Goal: Information Seeking & Learning: Learn about a topic

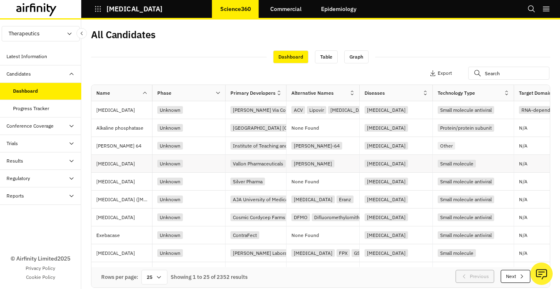
scroll to position [283, 0]
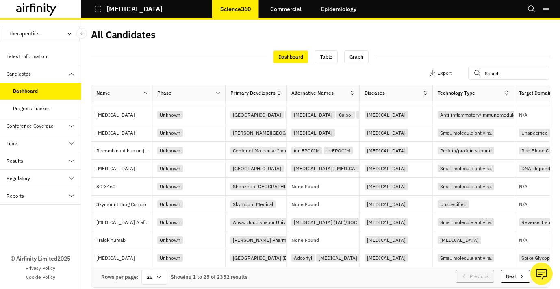
click at [350, 272] on button "Next" at bounding box center [515, 276] width 30 height 13
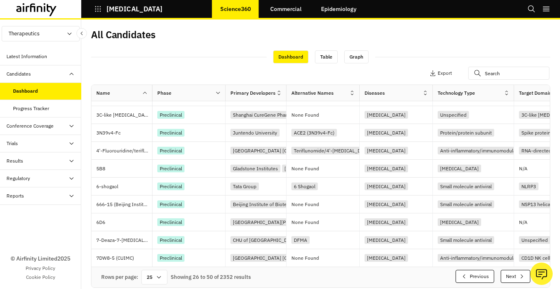
click at [350, 274] on button "Next" at bounding box center [515, 276] width 30 height 13
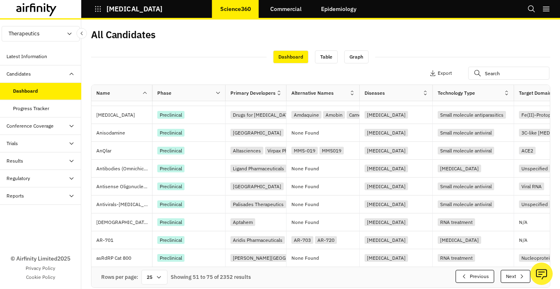
click at [350, 274] on button "Next" at bounding box center [515, 276] width 30 height 13
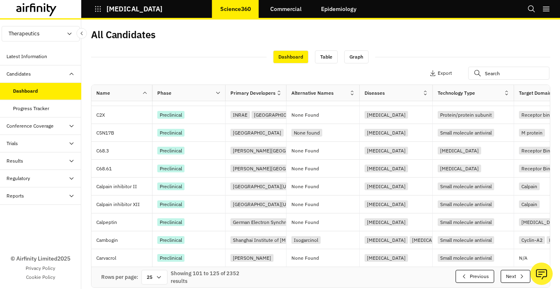
click at [350, 274] on button "Next" at bounding box center [515, 276] width 30 height 13
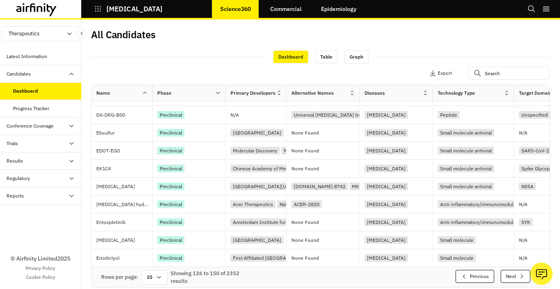
click at [350, 274] on button "Next" at bounding box center [515, 276] width 30 height 13
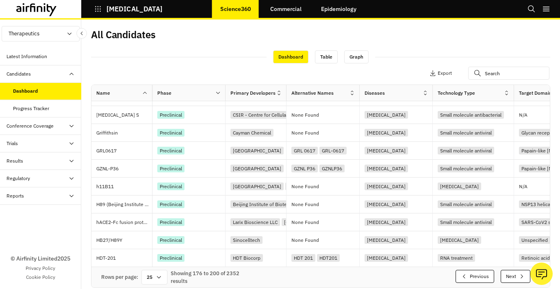
click at [350, 274] on button "Next" at bounding box center [515, 276] width 30 height 13
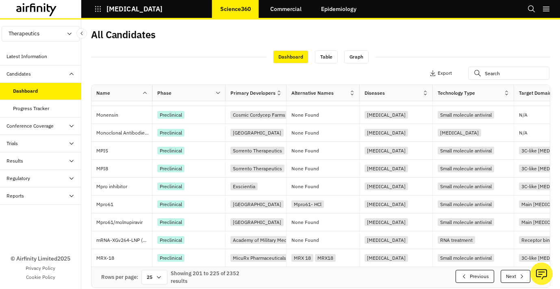
click at [350, 274] on button "Next" at bounding box center [515, 276] width 30 height 13
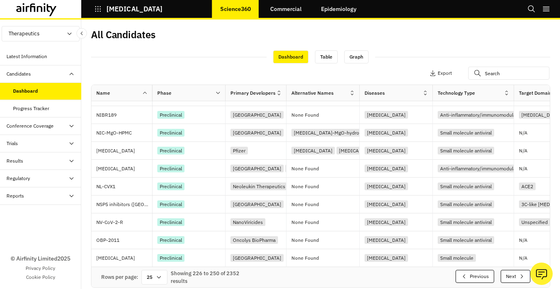
click at [350, 274] on button "Next" at bounding box center [515, 276] width 30 height 13
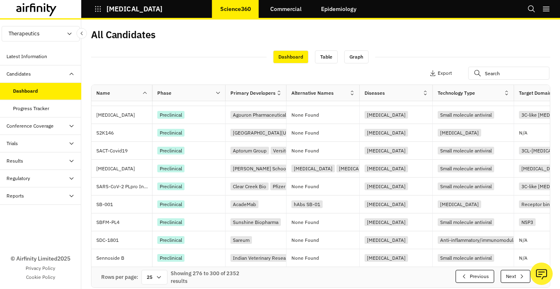
click at [350, 274] on button "Next" at bounding box center [515, 276] width 30 height 13
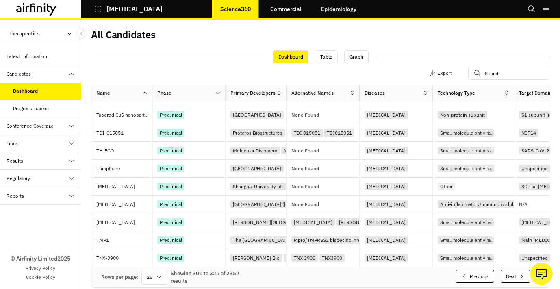
click at [350, 274] on button "Next" at bounding box center [515, 276] width 30 height 13
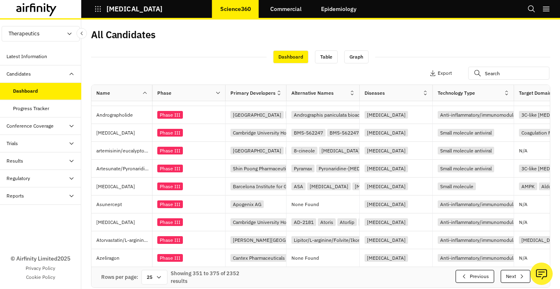
click at [350, 274] on button "Next" at bounding box center [515, 276] width 30 height 13
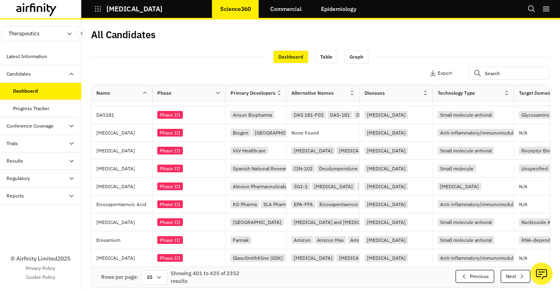
click at [350, 274] on button "Next" at bounding box center [515, 276] width 30 height 13
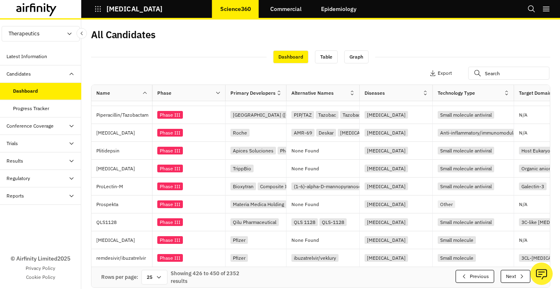
click at [350, 274] on button "Next" at bounding box center [515, 276] width 30 height 13
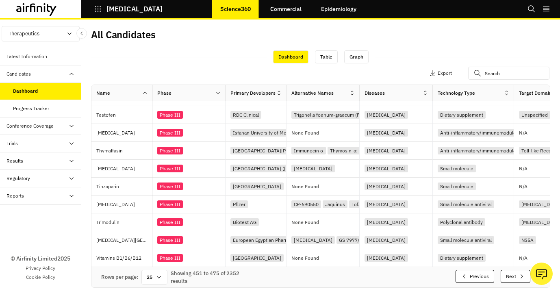
click at [350, 274] on button "Next" at bounding box center [515, 276] width 30 height 13
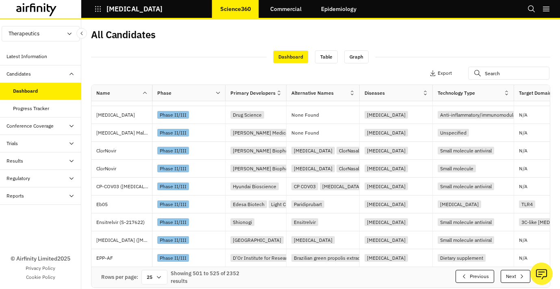
click at [350, 274] on button "Next" at bounding box center [515, 276] width 30 height 13
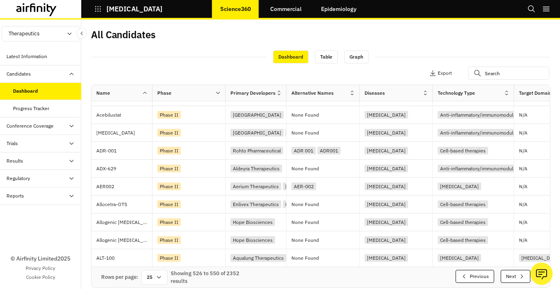
click at [350, 274] on button "Next" at bounding box center [515, 276] width 30 height 13
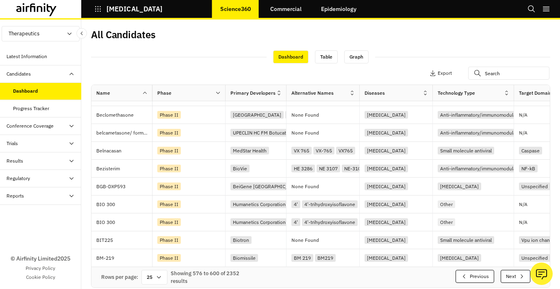
click at [350, 274] on button "Next" at bounding box center [515, 276] width 30 height 13
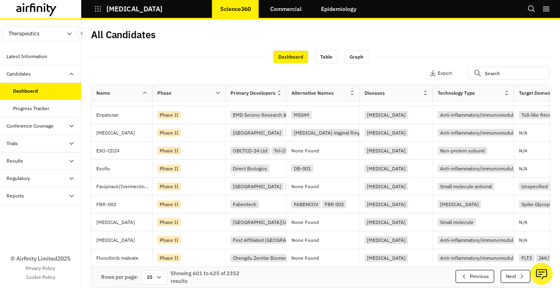
click at [350, 274] on button "Next" at bounding box center [515, 276] width 30 height 13
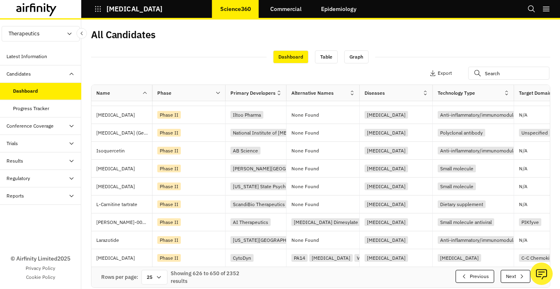
click at [350, 274] on button "Next" at bounding box center [515, 276] width 30 height 13
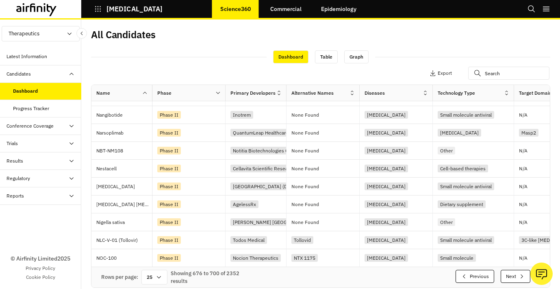
click at [350, 274] on button "Next" at bounding box center [515, 276] width 30 height 13
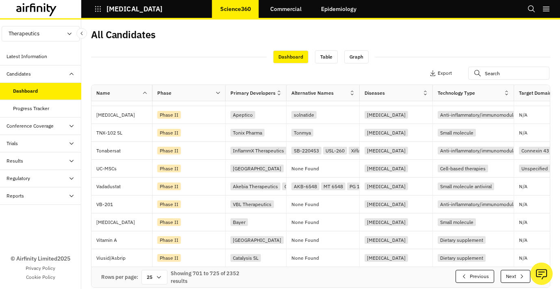
click at [99, 14] on button "[MEDICAL_DATA]" at bounding box center [128, 9] width 68 height 14
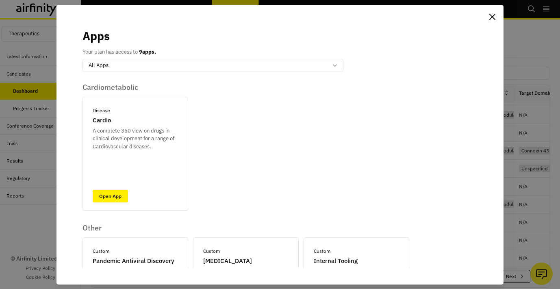
scroll to position [344, 0]
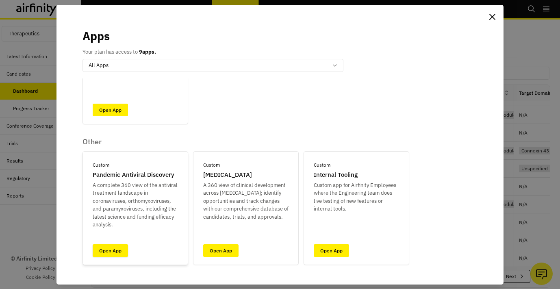
click at [113, 247] on link "Open App" at bounding box center [110, 250] width 35 height 13
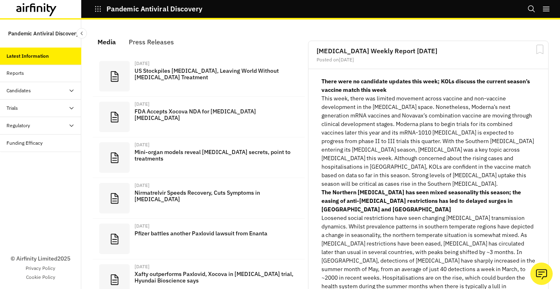
scroll to position [558, 244]
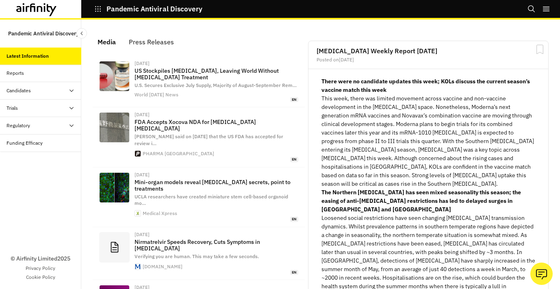
click at [42, 106] on div "Trials" at bounding box center [43, 107] width 75 height 7
click at [42, 93] on div "Candidates" at bounding box center [43, 90] width 75 height 7
click at [39, 108] on div "Table" at bounding box center [47, 107] width 68 height 7
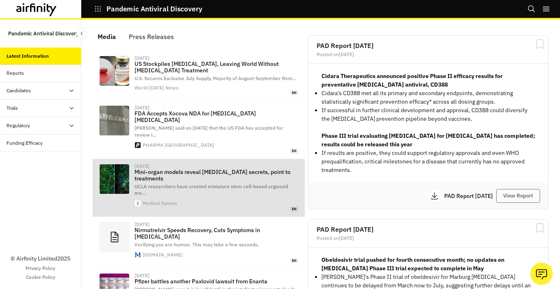
scroll to position [543, 244]
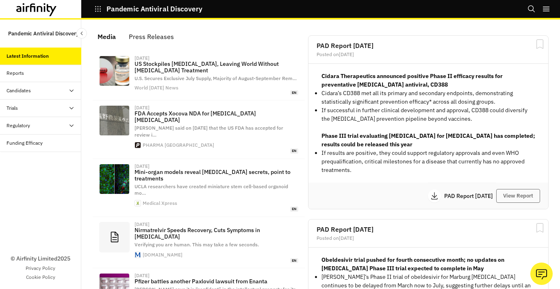
click at [51, 86] on div "Candidates" at bounding box center [40, 90] width 81 height 17
click at [28, 107] on div "Table" at bounding box center [47, 107] width 68 height 7
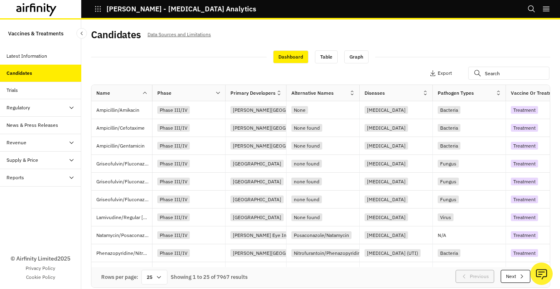
scroll to position [268, 0]
click at [513, 273] on button "Next" at bounding box center [515, 276] width 30 height 13
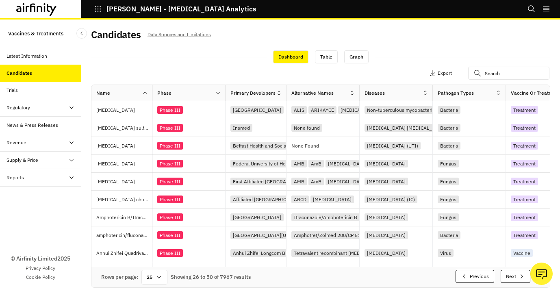
click at [513, 273] on button "Next" at bounding box center [515, 276] width 30 height 13
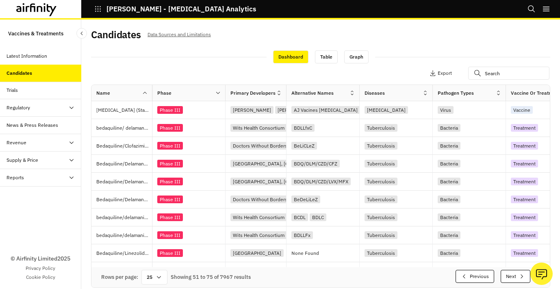
click at [513, 273] on button "Next" at bounding box center [515, 276] width 30 height 13
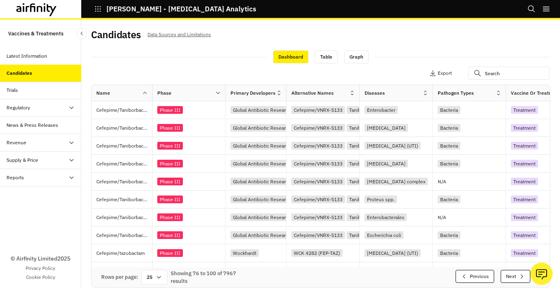
click at [513, 273] on button "Next" at bounding box center [515, 276] width 30 height 13
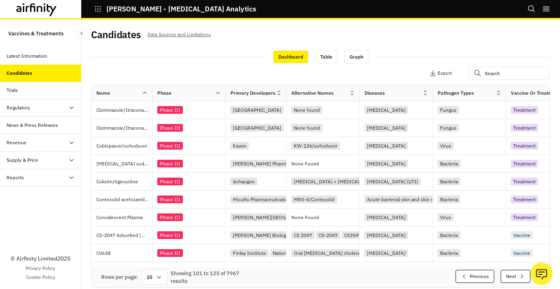
click at [513, 273] on button "Next" at bounding box center [515, 276] width 30 height 13
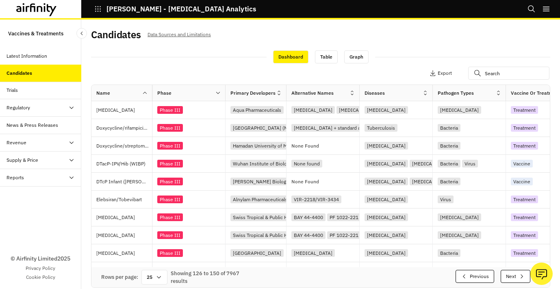
click at [513, 273] on button "Next" at bounding box center [515, 276] width 30 height 13
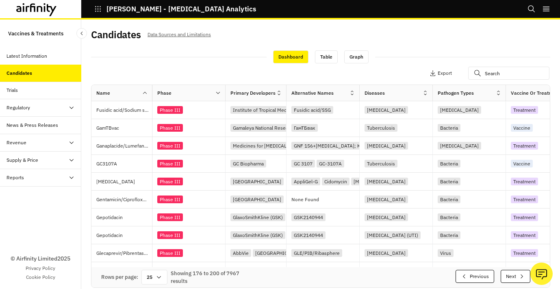
click at [513, 273] on button "Next" at bounding box center [515, 276] width 30 height 13
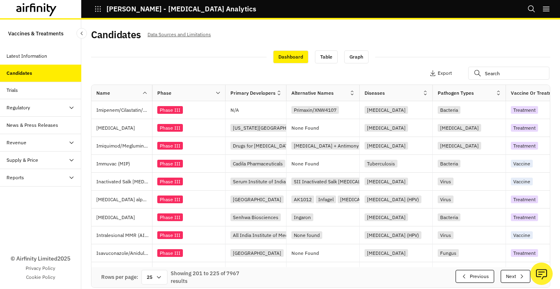
click at [513, 273] on button "Next" at bounding box center [515, 276] width 30 height 13
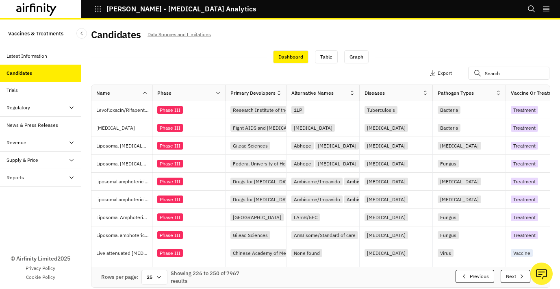
click at [513, 273] on button "Next" at bounding box center [515, 276] width 30 height 13
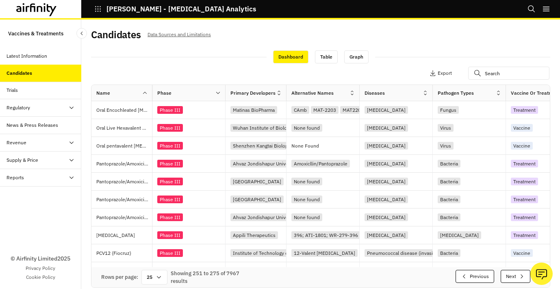
click at [513, 273] on button "Next" at bounding box center [515, 276] width 30 height 13
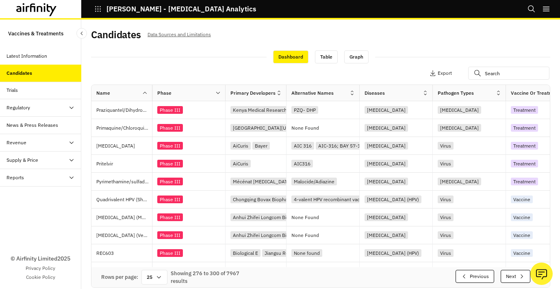
click at [513, 273] on button "Next" at bounding box center [515, 276] width 30 height 13
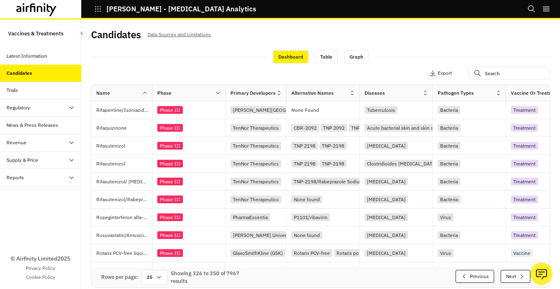
click at [513, 273] on button "Next" at bounding box center [515, 276] width 30 height 13
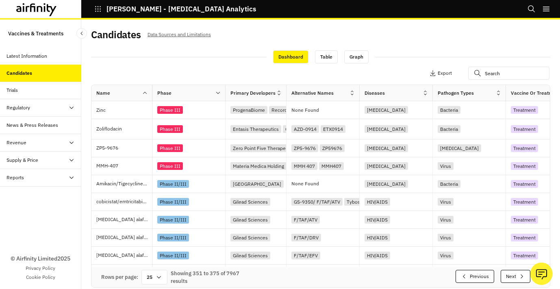
click at [513, 273] on button "Next" at bounding box center [515, 276] width 30 height 13
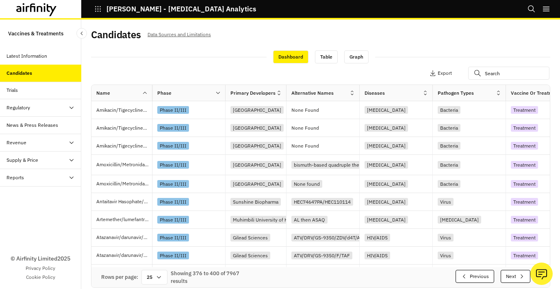
click at [513, 273] on button "Next" at bounding box center [515, 276] width 30 height 13
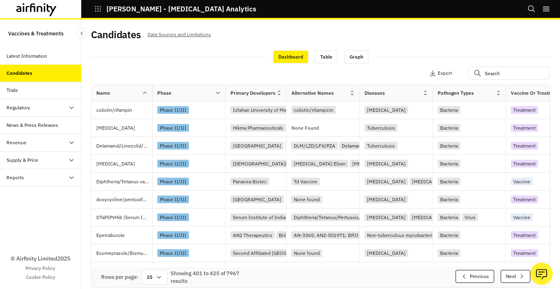
click at [513, 273] on button "Next" at bounding box center [515, 276] width 30 height 13
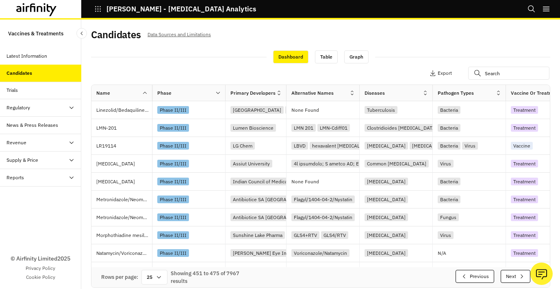
click at [513, 273] on button "Next" at bounding box center [515, 276] width 30 height 13
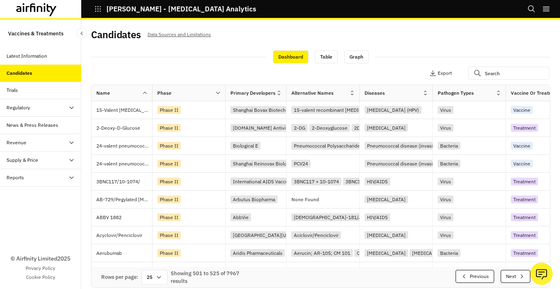
click at [513, 273] on button "Next" at bounding box center [515, 276] width 30 height 13
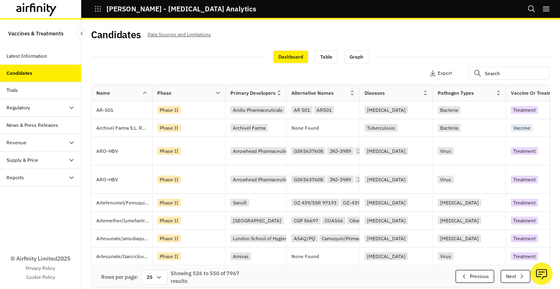
click at [513, 273] on button "Next" at bounding box center [515, 276] width 30 height 13
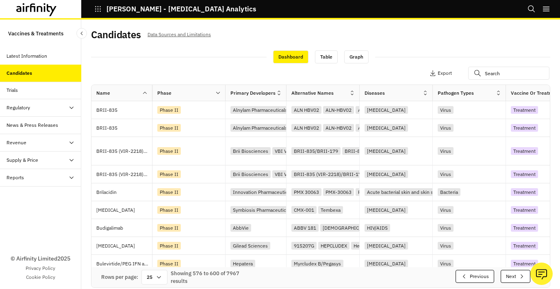
click at [513, 273] on button "Next" at bounding box center [515, 276] width 30 height 13
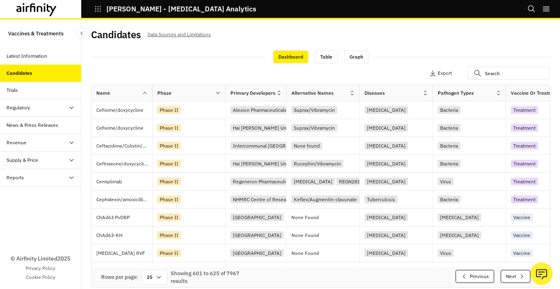
click at [513, 273] on button "Next" at bounding box center [515, 276] width 30 height 13
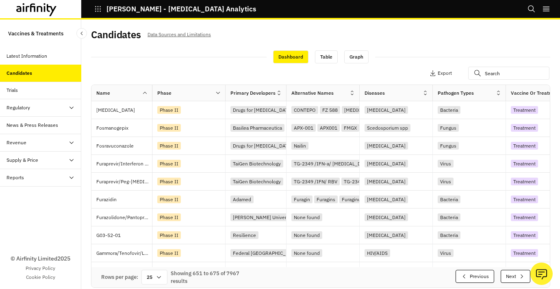
click at [513, 273] on button "Next" at bounding box center [515, 276] width 30 height 13
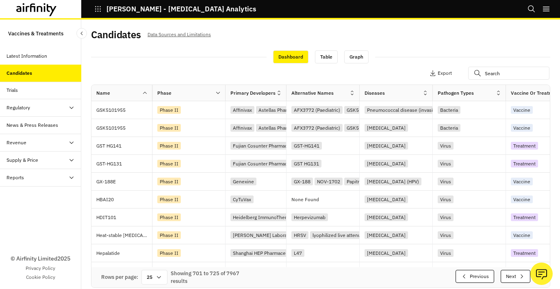
click at [513, 273] on button "Next" at bounding box center [515, 276] width 30 height 13
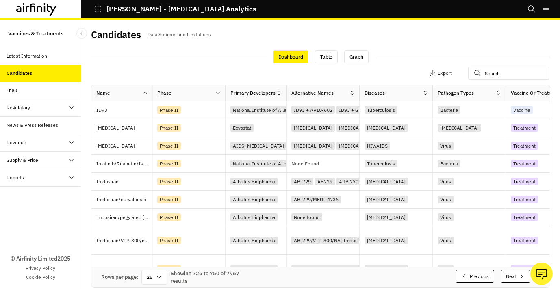
click at [513, 273] on button "Next" at bounding box center [515, 276] width 30 height 13
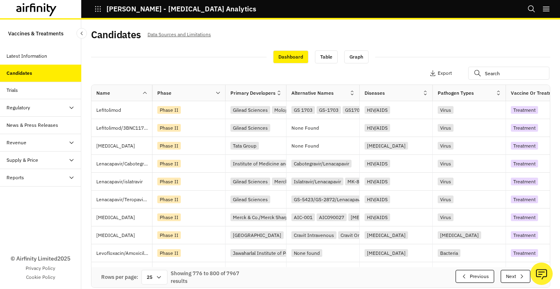
click at [513, 273] on button "Next" at bounding box center [515, 276] width 30 height 13
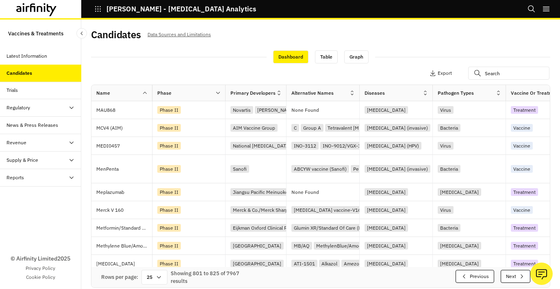
click at [513, 273] on button "Next" at bounding box center [515, 276] width 30 height 13
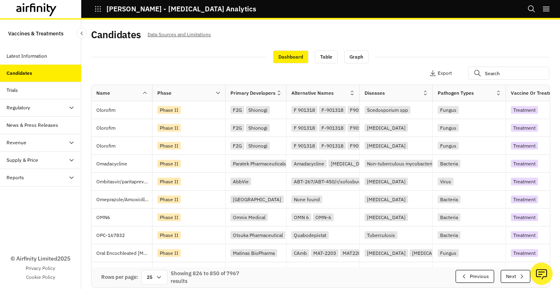
click at [513, 273] on button "Next" at bounding box center [515, 276] width 30 height 13
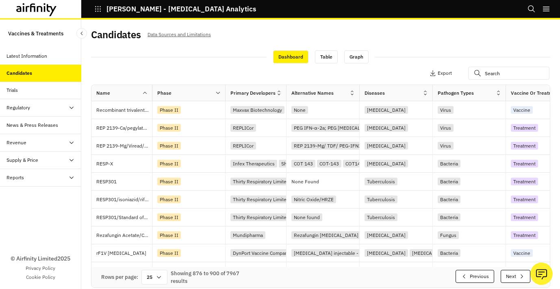
click at [513, 273] on button "Next" at bounding box center [515, 276] width 30 height 13
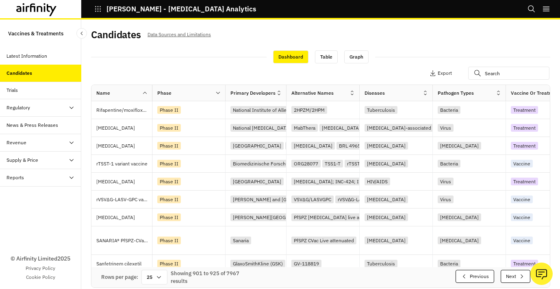
click at [513, 273] on button "Next" at bounding box center [515, 276] width 30 height 13
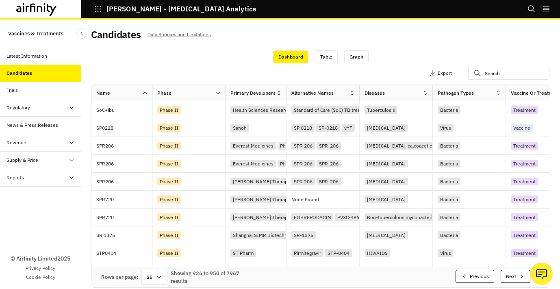
click at [513, 273] on button "Next" at bounding box center [515, 276] width 30 height 13
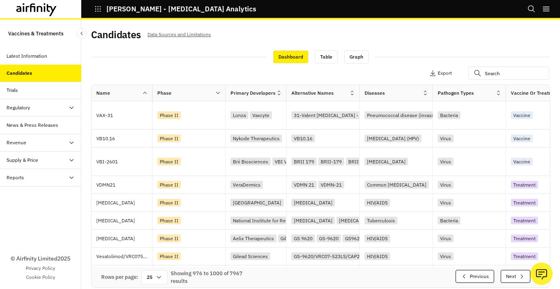
click at [513, 273] on button "Next" at bounding box center [515, 276] width 30 height 13
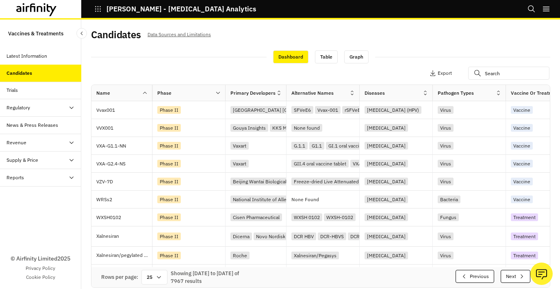
click at [513, 273] on button "Next" at bounding box center [515, 276] width 30 height 13
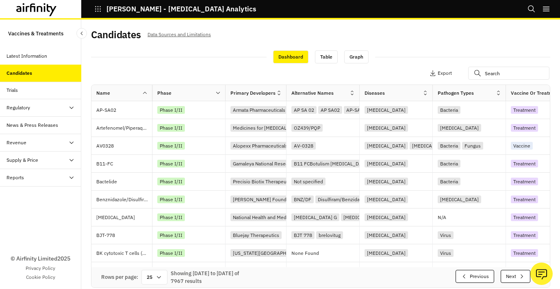
click at [513, 273] on button "Next" at bounding box center [515, 276] width 30 height 13
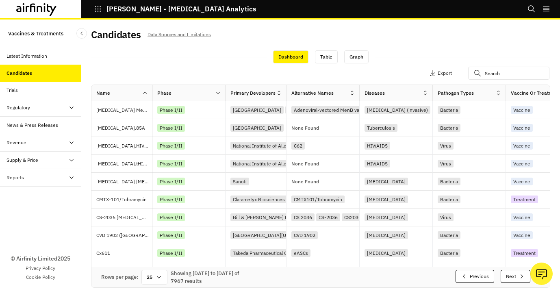
click at [513, 273] on button "Next" at bounding box center [515, 276] width 30 height 13
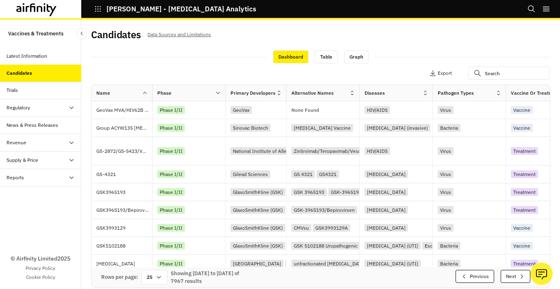
click at [513, 273] on button "Next" at bounding box center [515, 276] width 30 height 13
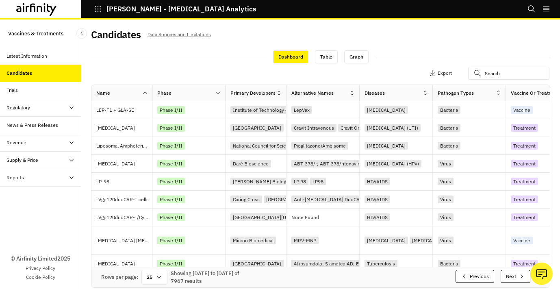
click at [513, 273] on button "Next" at bounding box center [515, 276] width 30 height 13
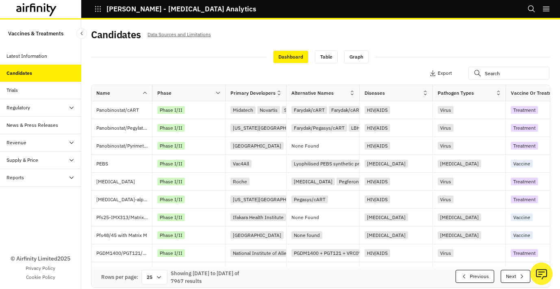
click at [513, 273] on button "Next" at bounding box center [515, 276] width 30 height 13
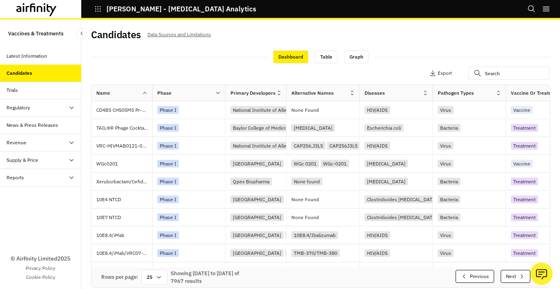
click at [513, 273] on button "Next" at bounding box center [515, 276] width 30 height 13
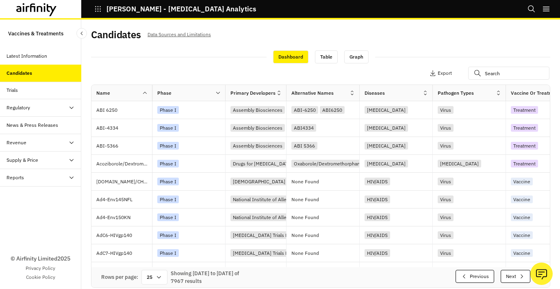
click at [513, 273] on button "Next" at bounding box center [515, 276] width 30 height 13
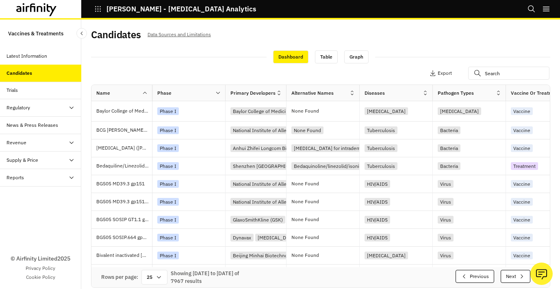
click at [513, 273] on button "Next" at bounding box center [515, 276] width 30 height 13
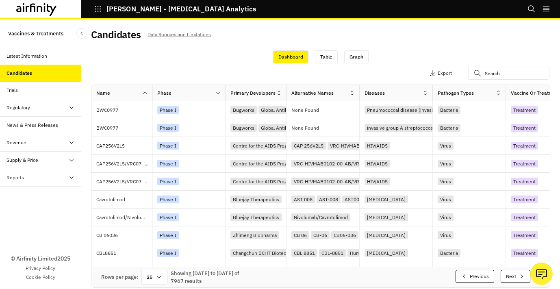
click at [513, 273] on button "Next" at bounding box center [515, 276] width 30 height 13
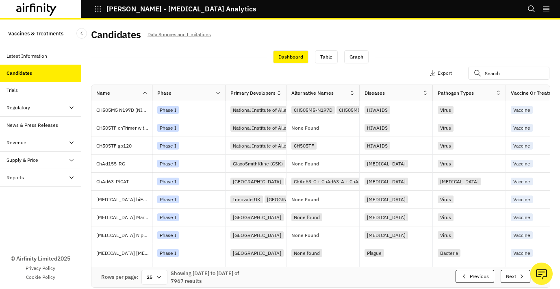
click at [513, 273] on button "Next" at bounding box center [515, 276] width 30 height 13
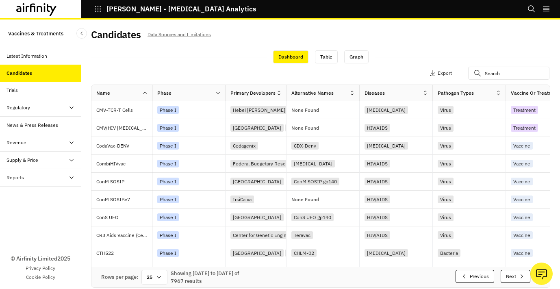
click at [513, 273] on button "Next" at bounding box center [515, 276] width 30 height 13
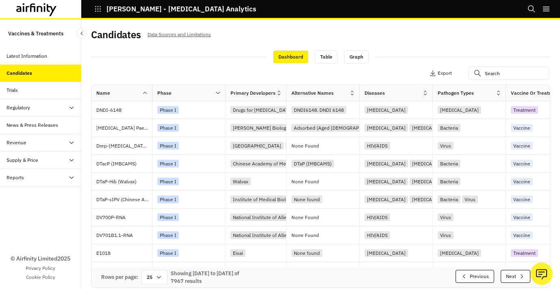
click at [513, 273] on button "Next" at bounding box center [515, 276] width 30 height 13
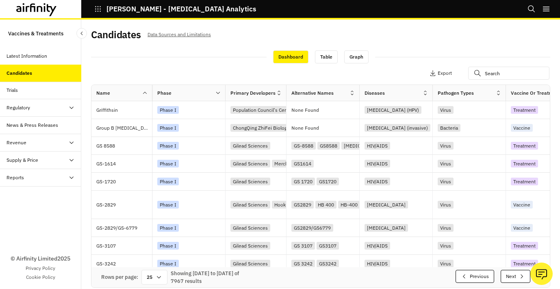
click at [513, 273] on button "Next" at bounding box center [515, 276] width 30 height 13
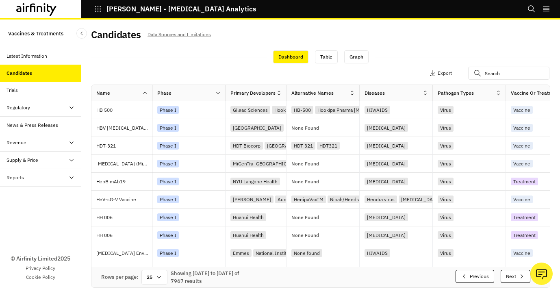
click at [513, 273] on button "Next" at bounding box center [515, 276] width 30 height 13
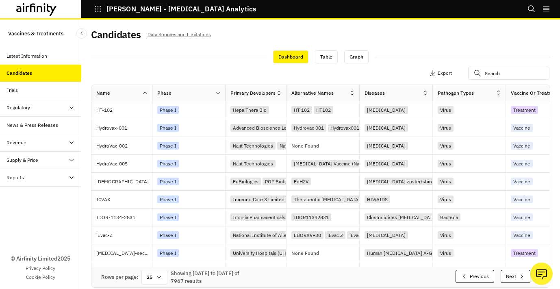
click at [513, 273] on button "Next" at bounding box center [515, 276] width 30 height 13
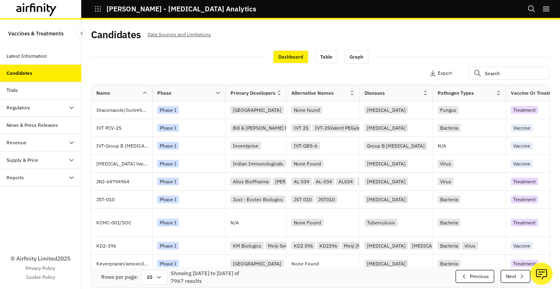
click at [513, 273] on button "Next" at bounding box center [515, 276] width 30 height 13
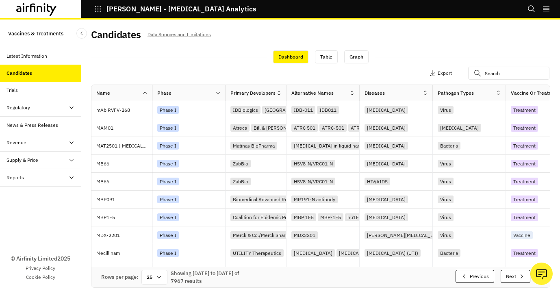
click at [513, 273] on button "Next" at bounding box center [515, 276] width 30 height 13
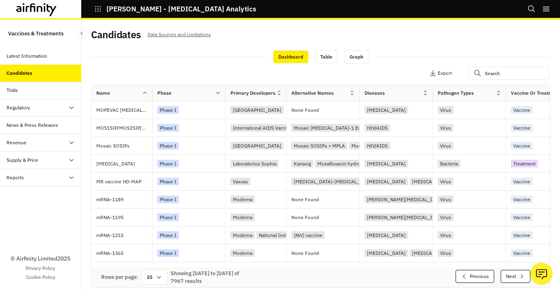
click at [513, 273] on button "Next" at bounding box center [515, 276] width 30 height 13
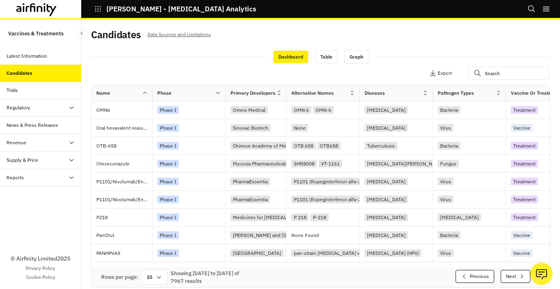
click at [513, 273] on button "Next" at bounding box center [515, 276] width 30 height 13
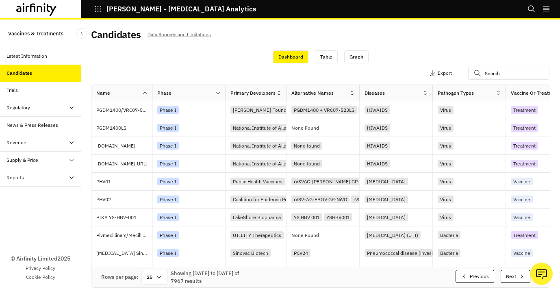
click at [513, 273] on button "Next" at bounding box center [515, 276] width 30 height 13
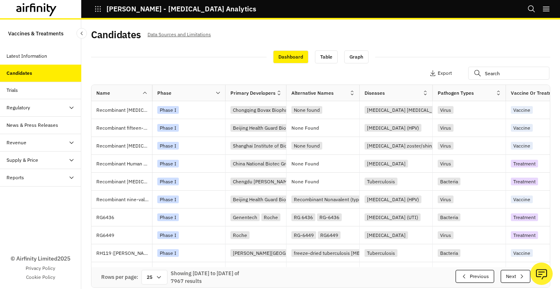
click at [513, 273] on button "Next" at bounding box center [515, 276] width 30 height 13
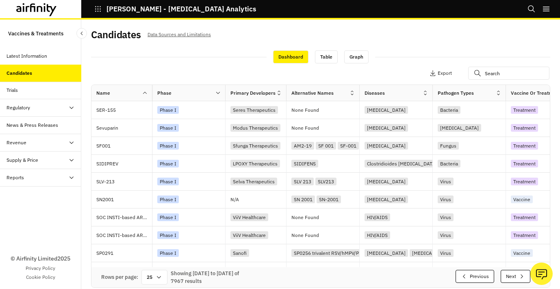
click at [513, 273] on button "Next" at bounding box center [515, 276] width 30 height 13
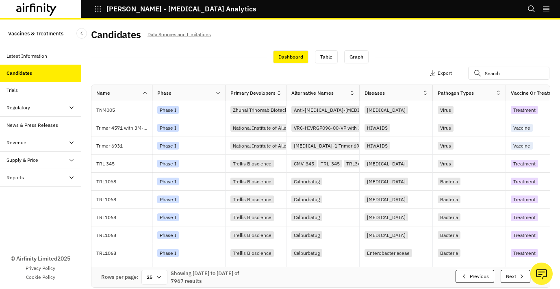
click at [513, 273] on button "Next" at bounding box center [515, 276] width 30 height 13
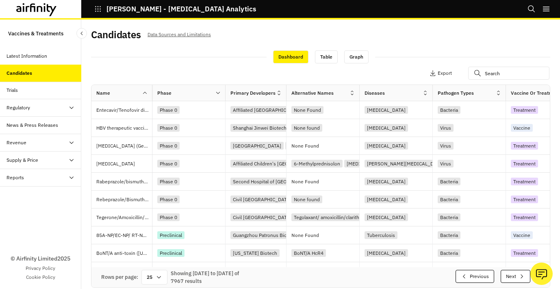
click at [513, 273] on button "Next" at bounding box center [515, 276] width 30 height 13
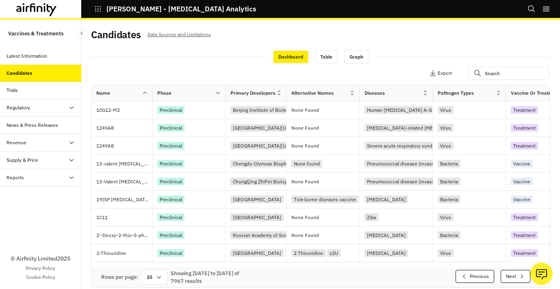
click at [513, 273] on button "Next" at bounding box center [515, 276] width 30 height 13
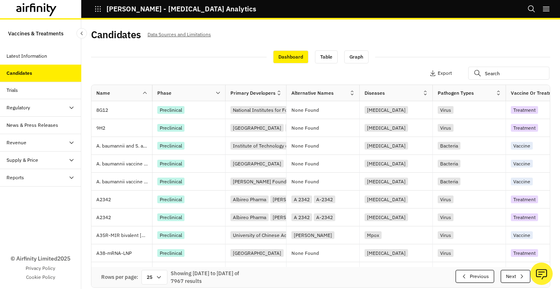
click at [514, 274] on button "Next" at bounding box center [515, 276] width 30 height 13
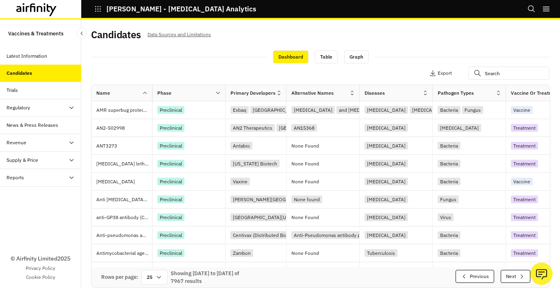
click at [514, 274] on button "Next" at bounding box center [515, 276] width 30 height 13
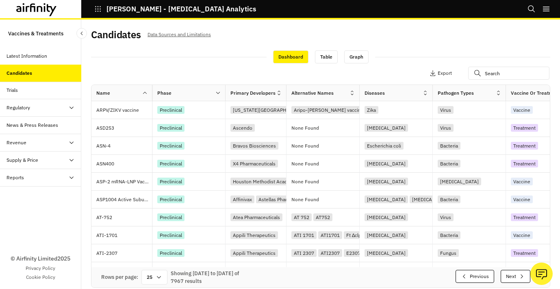
click at [514, 274] on button "Next" at bounding box center [515, 276] width 30 height 13
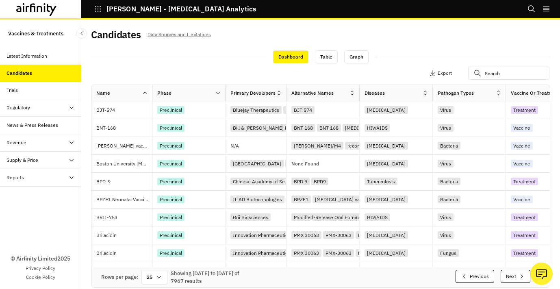
click at [514, 274] on button "Next" at bounding box center [515, 276] width 30 height 13
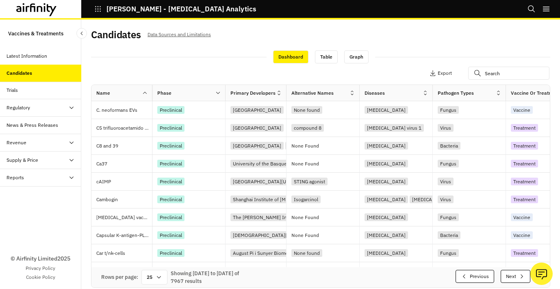
click at [514, 274] on button "Next" at bounding box center [515, 276] width 30 height 13
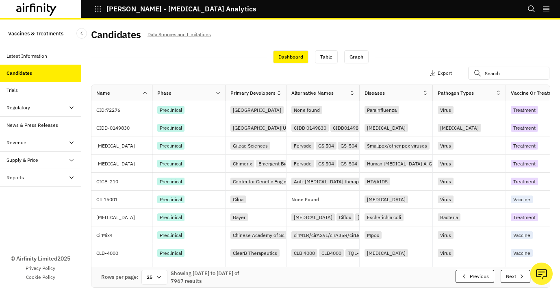
click at [514, 274] on button "Next" at bounding box center [515, 276] width 30 height 13
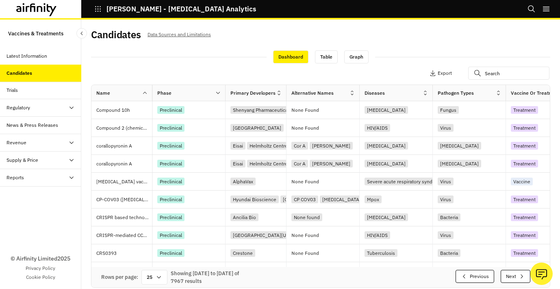
click at [514, 274] on button "Next" at bounding box center [515, 276] width 30 height 13
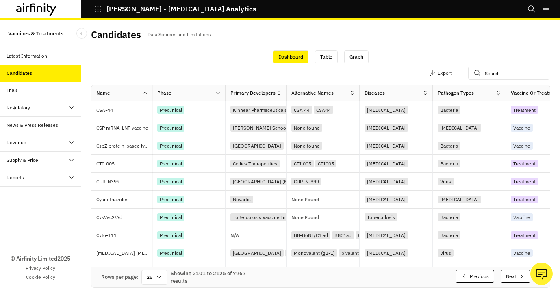
click at [514, 274] on button "Next" at bounding box center [515, 276] width 30 height 13
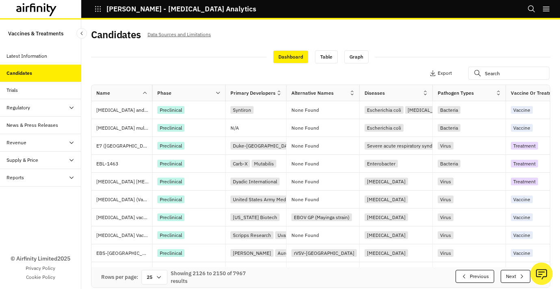
click at [514, 274] on button "Next" at bounding box center [515, 276] width 30 height 13
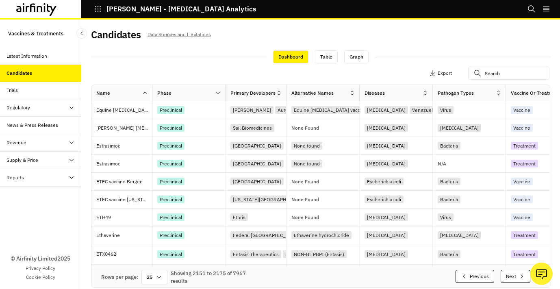
click at [514, 274] on button "Next" at bounding box center [515, 276] width 30 height 13
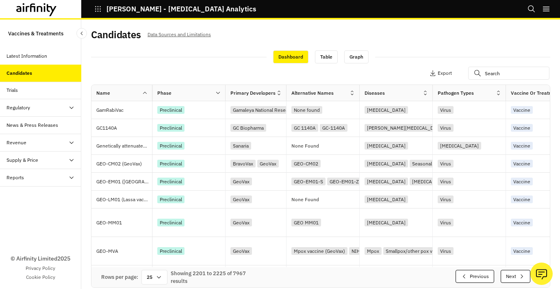
click at [514, 274] on button "Next" at bounding box center [515, 276] width 30 height 13
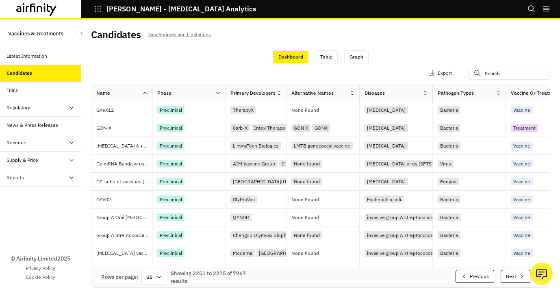
click at [514, 274] on button "Next" at bounding box center [515, 276] width 30 height 13
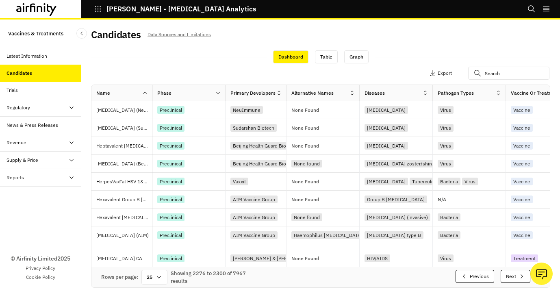
click at [514, 274] on button "Next" at bounding box center [515, 276] width 30 height 13
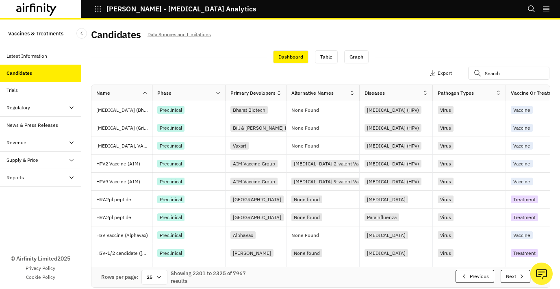
click at [514, 274] on button "Next" at bounding box center [515, 276] width 30 height 13
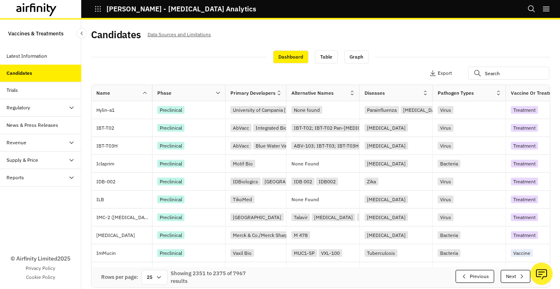
click at [514, 274] on button "Next" at bounding box center [515, 276] width 30 height 13
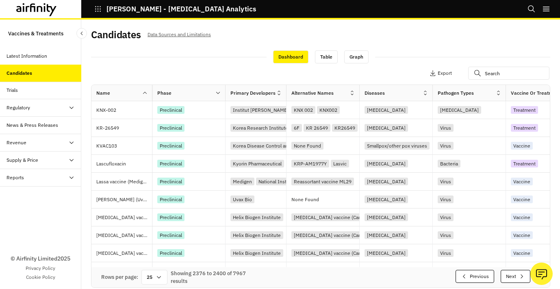
click at [514, 274] on button "Next" at bounding box center [515, 276] width 30 height 13
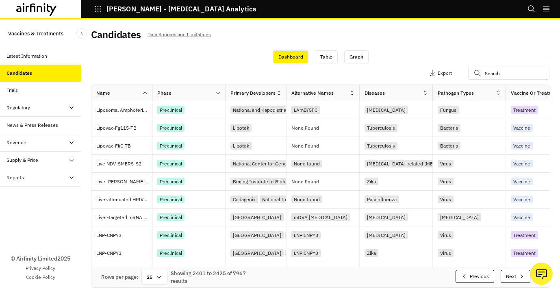
click at [514, 274] on button "Next" at bounding box center [515, 276] width 30 height 13
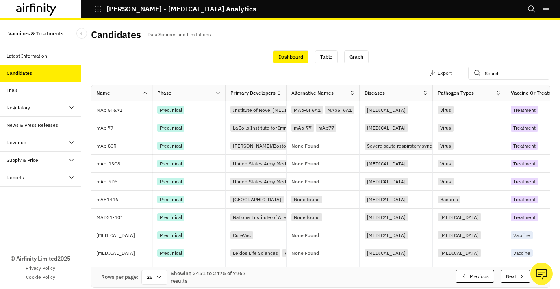
click at [514, 274] on button "Next" at bounding box center [515, 276] width 30 height 13
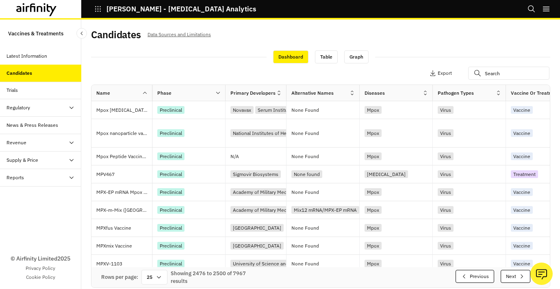
click at [514, 274] on button "Next" at bounding box center [515, 276] width 30 height 13
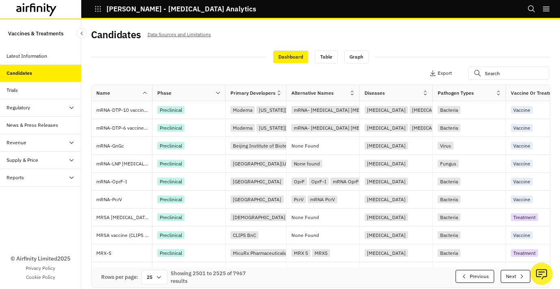
click at [514, 274] on button "Next" at bounding box center [515, 276] width 30 height 13
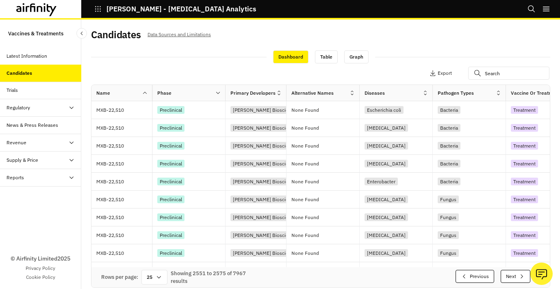
click at [514, 274] on button "Next" at bounding box center [515, 276] width 30 height 13
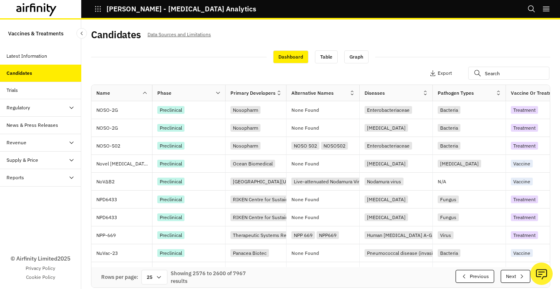
click at [514, 274] on button "Next" at bounding box center [515, 276] width 30 height 13
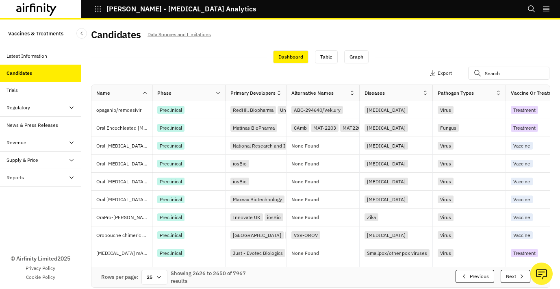
click at [514, 274] on button "Next" at bounding box center [515, 276] width 30 height 13
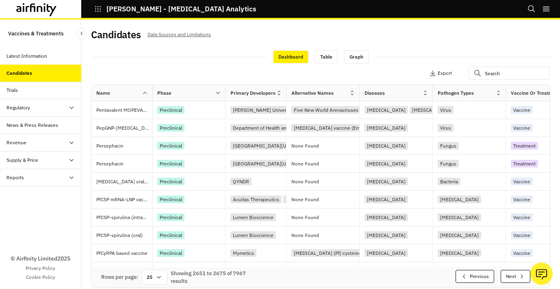
click at [514, 274] on button "Next" at bounding box center [515, 276] width 30 height 13
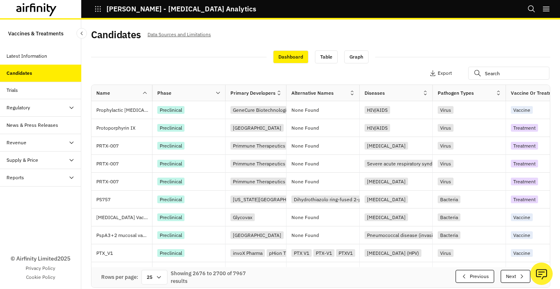
click at [514, 274] on button "Next" at bounding box center [515, 276] width 30 height 13
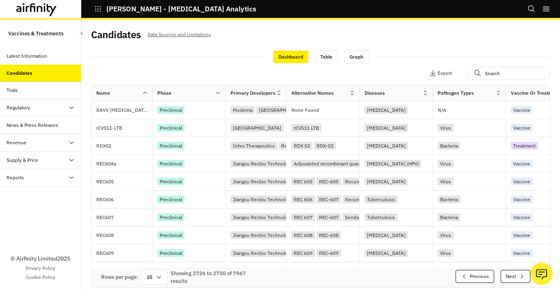
click at [514, 274] on button "Next" at bounding box center [515, 276] width 30 height 13
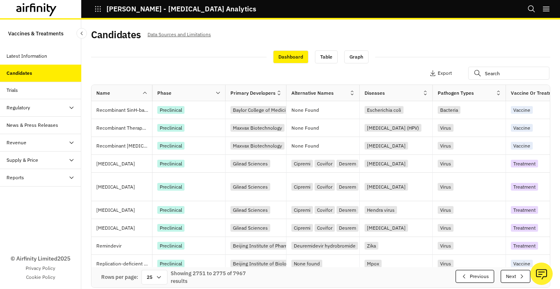
click at [514, 274] on button "Next" at bounding box center [515, 276] width 30 height 13
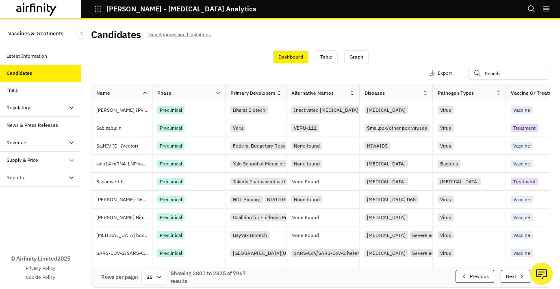
click at [514, 274] on button "Next" at bounding box center [515, 276] width 30 height 13
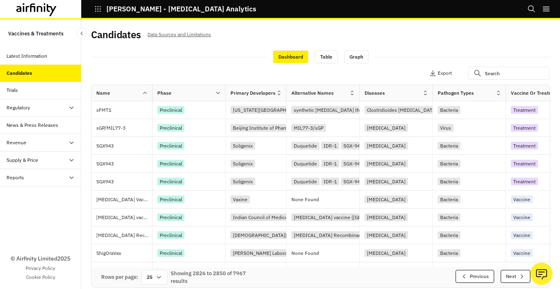
click at [514, 274] on button "Next" at bounding box center [515, 276] width 30 height 13
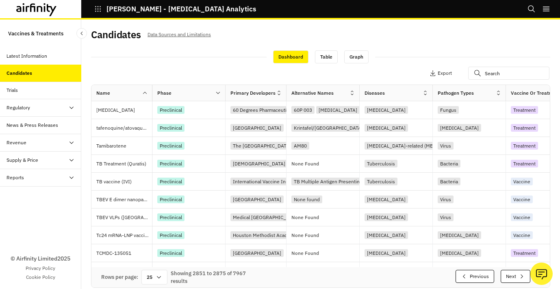
click at [514, 274] on button "Next" at bounding box center [515, 276] width 30 height 13
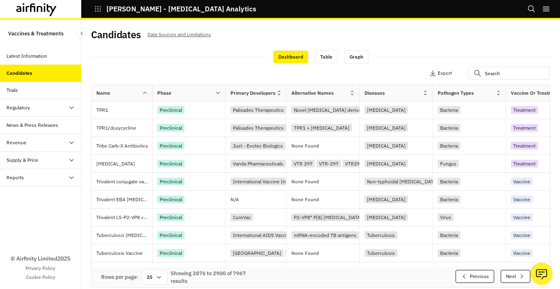
click at [514, 274] on button "Next" at bounding box center [515, 276] width 30 height 13
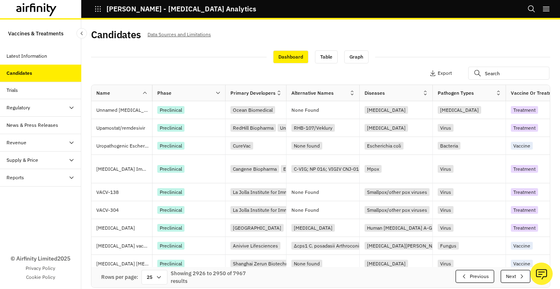
click at [514, 274] on button "Next" at bounding box center [515, 276] width 30 height 13
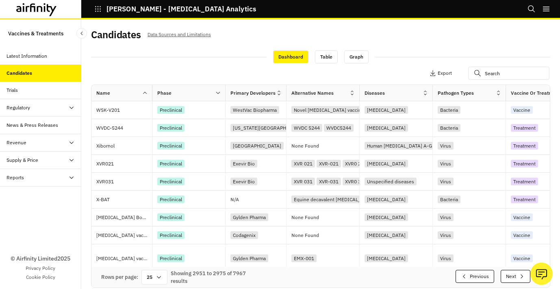
click at [514, 274] on button "Next" at bounding box center [515, 276] width 30 height 13
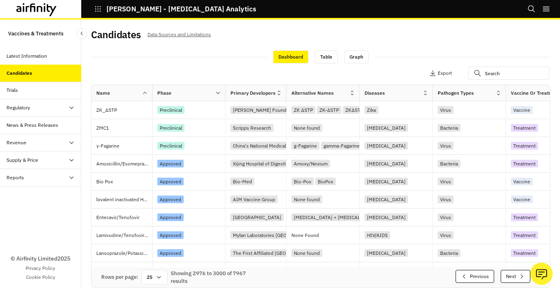
click at [514, 274] on button "Next" at bounding box center [515, 276] width 30 height 13
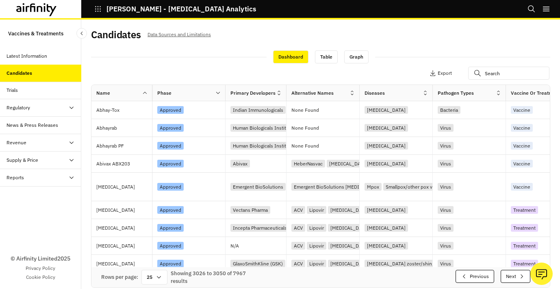
click at [514, 274] on button "Next" at bounding box center [515, 276] width 30 height 13
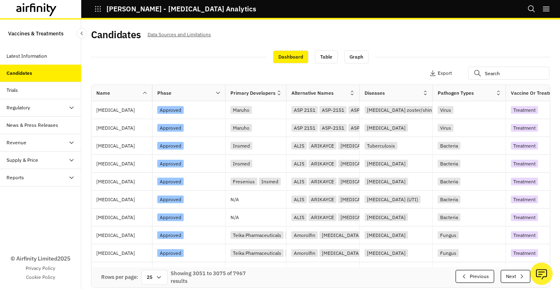
click at [514, 274] on button "Next" at bounding box center [515, 276] width 30 height 13
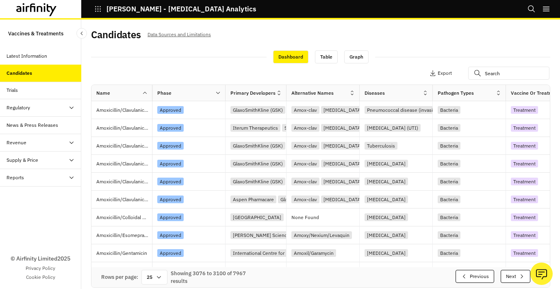
click at [514, 274] on button "Next" at bounding box center [515, 276] width 30 height 13
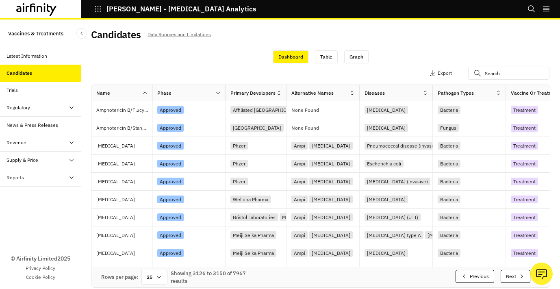
click at [514, 274] on button "Next" at bounding box center [515, 276] width 30 height 13
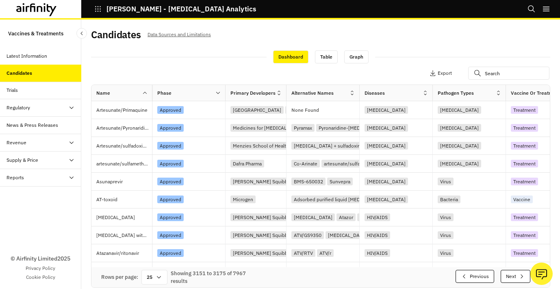
click at [514, 274] on button "Next" at bounding box center [515, 276] width 30 height 13
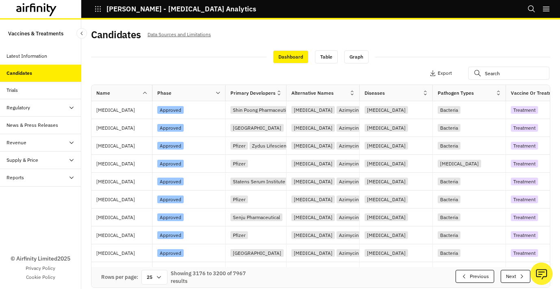
click at [514, 274] on button "Next" at bounding box center [515, 276] width 30 height 13
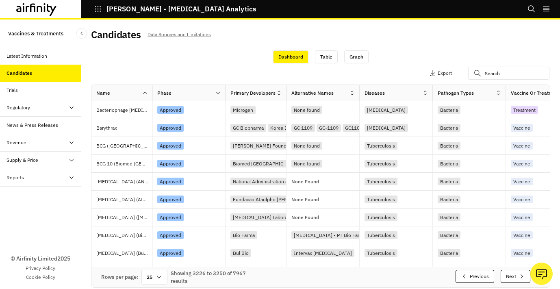
click at [514, 274] on button "Next" at bounding box center [515, 276] width 30 height 13
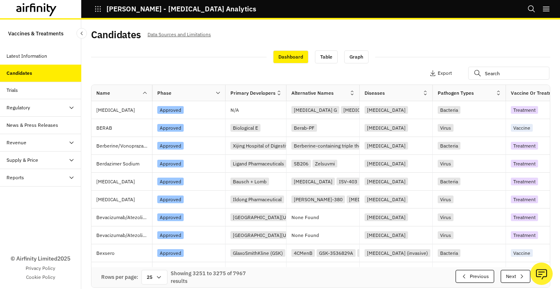
click at [514, 274] on button "Next" at bounding box center [515, 276] width 30 height 13
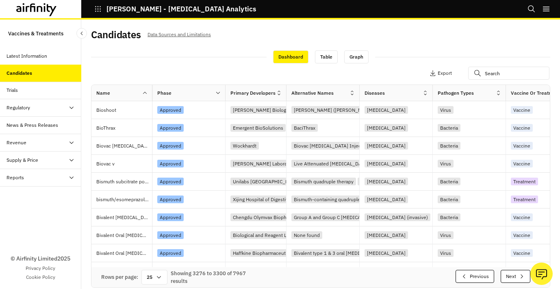
click at [514, 274] on button "Next" at bounding box center [515, 276] width 30 height 13
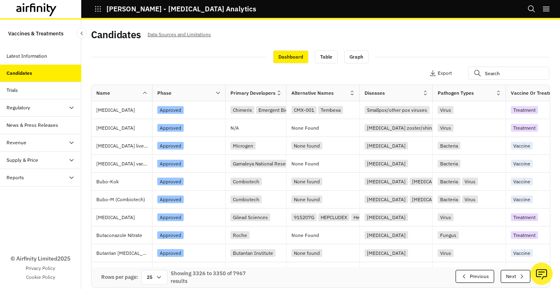
click at [514, 274] on button "Next" at bounding box center [515, 276] width 30 height 13
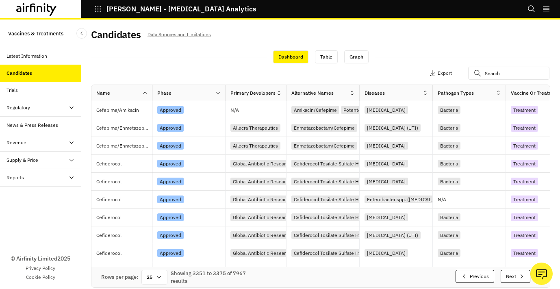
click at [514, 274] on button "Next" at bounding box center [515, 276] width 30 height 13
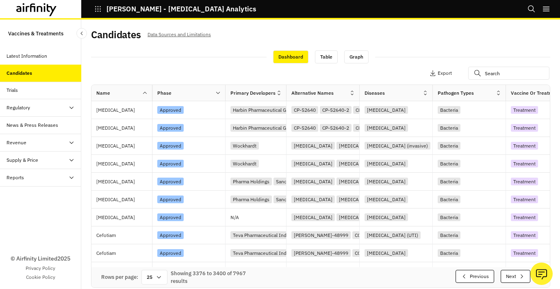
click at [514, 274] on button "Next" at bounding box center [515, 276] width 30 height 13
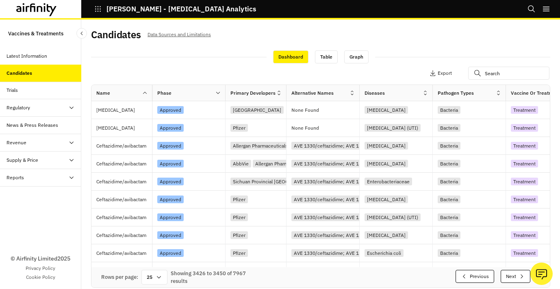
click at [514, 274] on button "Next" at bounding box center [515, 276] width 30 height 13
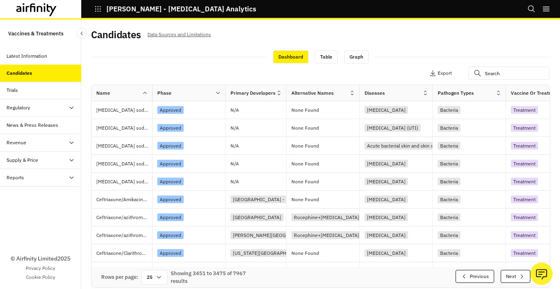
click at [514, 274] on button "Next" at bounding box center [515, 276] width 30 height 13
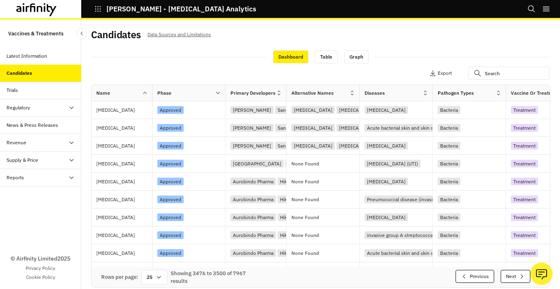
click at [514, 274] on button "Next" at bounding box center [515, 276] width 30 height 13
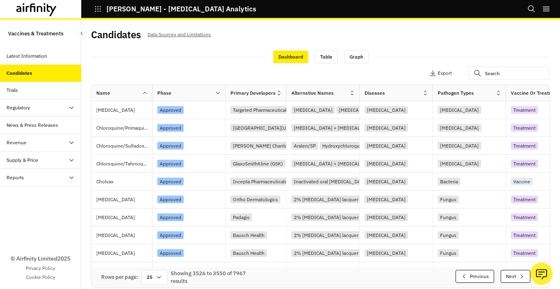
click at [514, 274] on button "Next" at bounding box center [515, 276] width 30 height 13
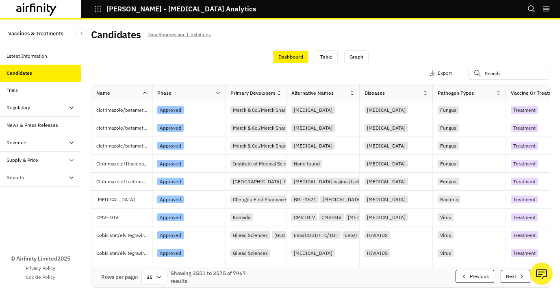
click at [514, 274] on button "Next" at bounding box center [515, 276] width 30 height 13
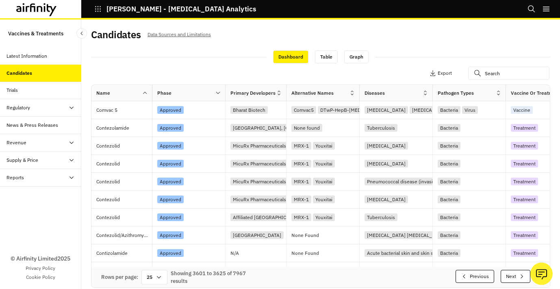
click at [514, 274] on button "Next" at bounding box center [515, 276] width 30 height 13
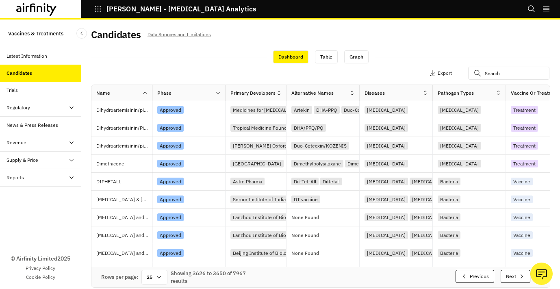
click at [514, 274] on button "Next" at bounding box center [515, 276] width 30 height 13
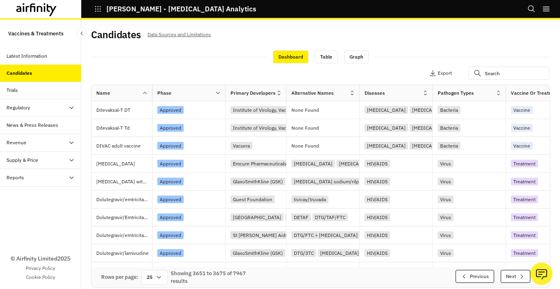
click at [514, 274] on button "Next" at bounding box center [515, 276] width 30 height 13
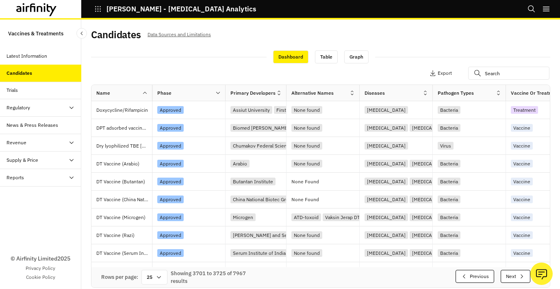
click at [514, 274] on button "Next" at bounding box center [515, 276] width 30 height 13
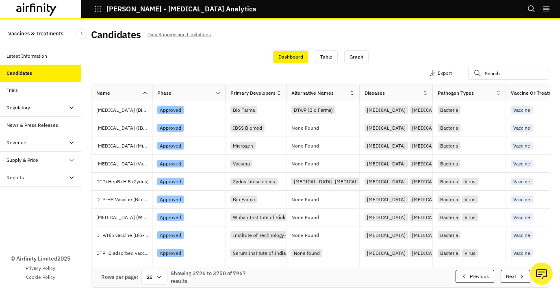
click at [514, 274] on button "Next" at bounding box center [515, 276] width 30 height 13
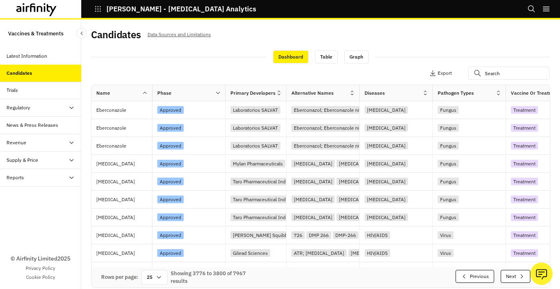
click at [514, 274] on button "Next" at bounding box center [515, 276] width 30 height 13
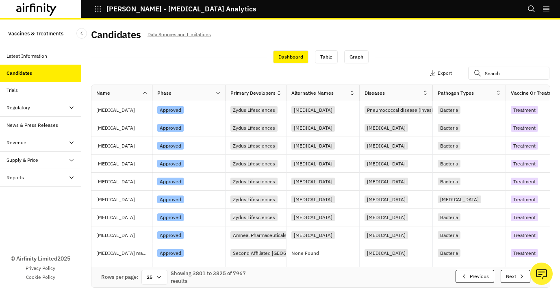
click at [514, 274] on button "Next" at bounding box center [515, 276] width 30 height 13
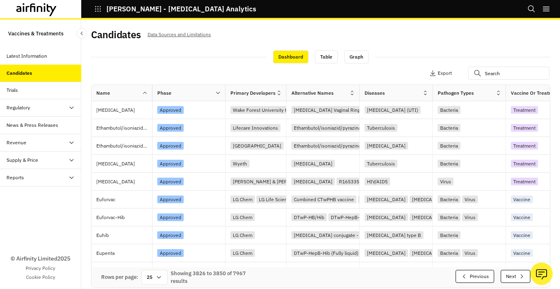
click at [514, 274] on button "Next" at bounding box center [515, 276] width 30 height 13
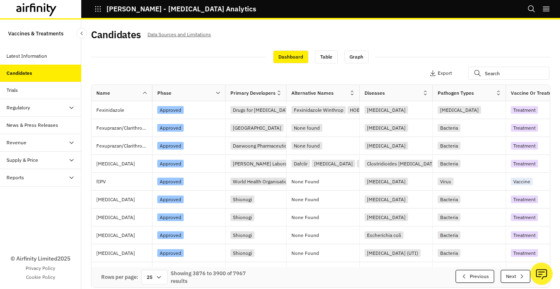
click at [514, 274] on button "Next" at bounding box center [515, 276] width 30 height 13
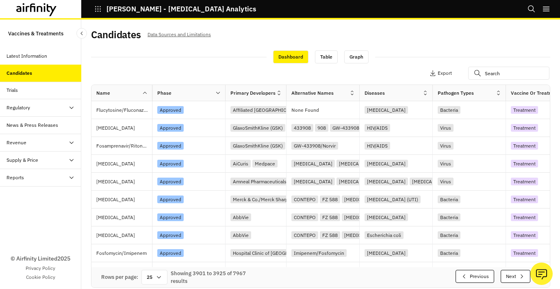
click at [514, 274] on button "Next" at bounding box center [515, 276] width 30 height 13
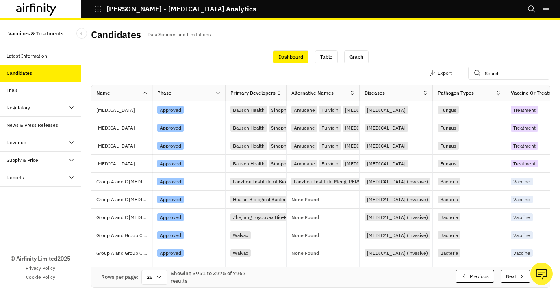
click at [514, 274] on button "Next" at bounding box center [515, 276] width 30 height 13
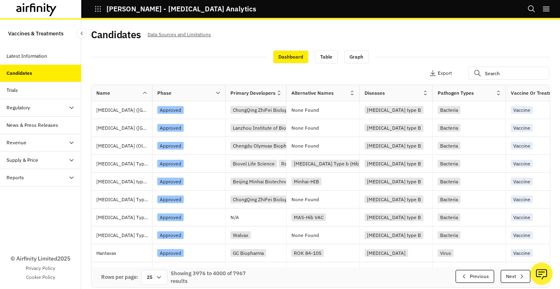
click at [514, 274] on button "Next" at bounding box center [515, 276] width 30 height 13
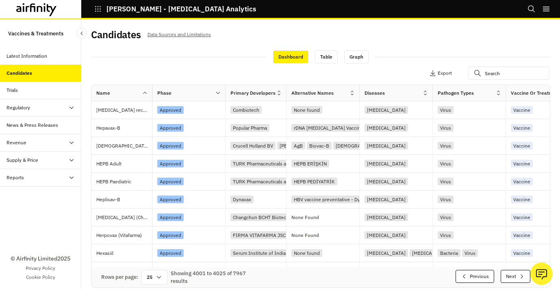
click at [514, 274] on button "Next" at bounding box center [515, 276] width 30 height 13
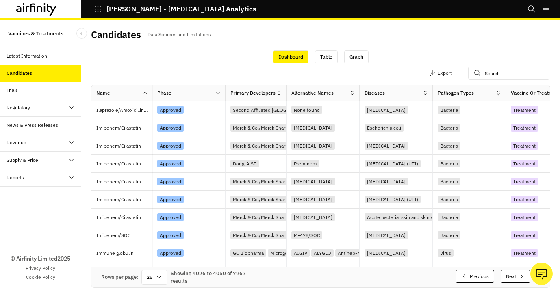
click at [514, 274] on button "Next" at bounding box center [515, 276] width 30 height 13
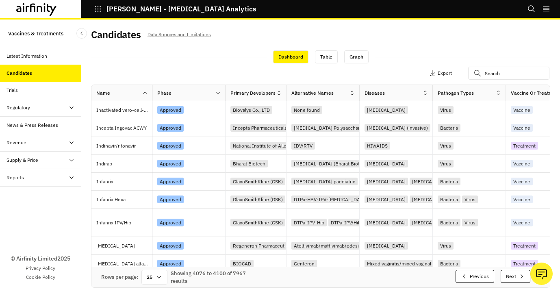
click at [514, 274] on button "Next" at bounding box center [515, 276] width 30 height 13
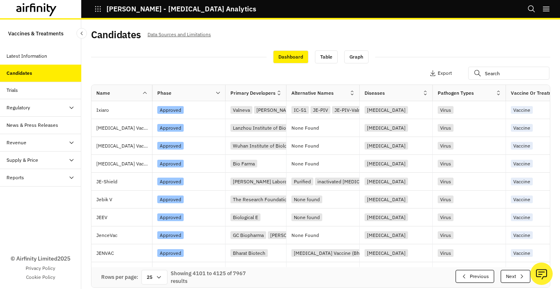
click at [514, 274] on button "Next" at bounding box center [515, 276] width 30 height 13
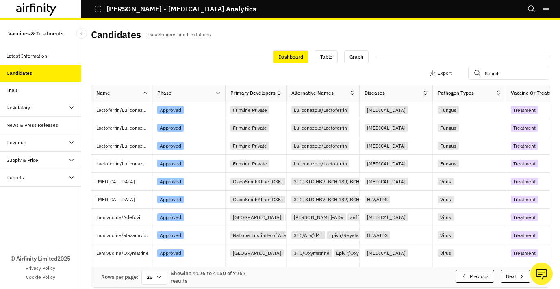
click at [514, 274] on button "Next" at bounding box center [515, 276] width 30 height 13
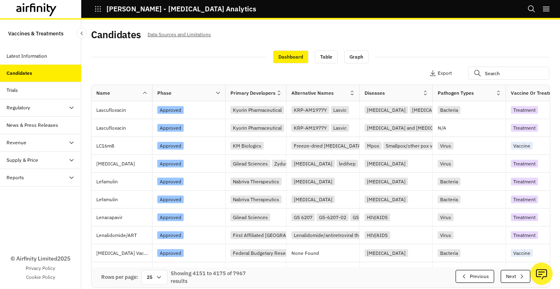
click at [514, 274] on button "Next" at bounding box center [515, 276] width 30 height 13
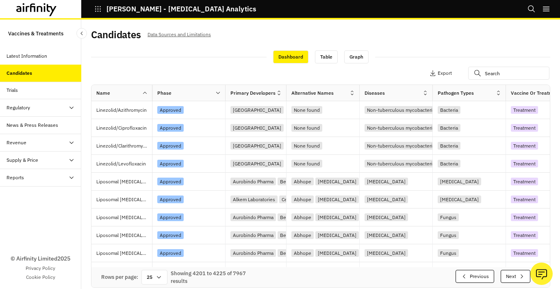
click at [514, 274] on button "Next" at bounding box center [515, 276] width 30 height 13
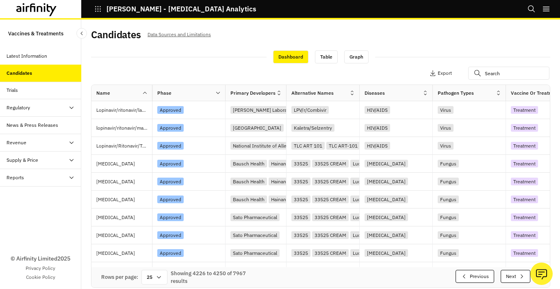
click at [514, 274] on button "Next" at bounding box center [515, 276] width 30 height 13
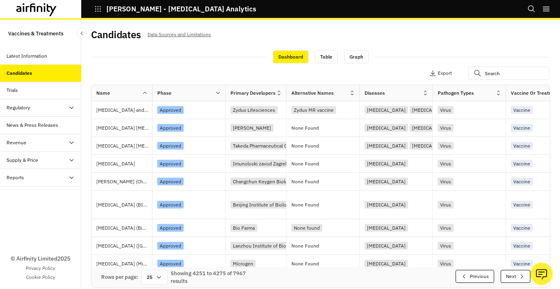
click at [514, 274] on button "Next" at bounding box center [515, 276] width 30 height 13
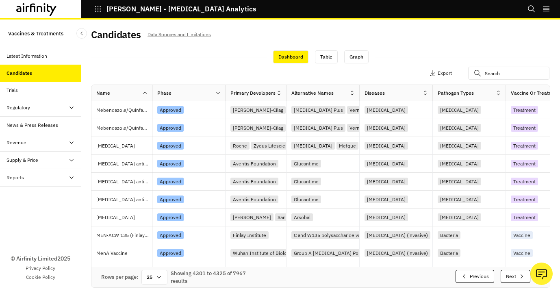
click at [514, 274] on button "Next" at bounding box center [515, 276] width 30 height 13
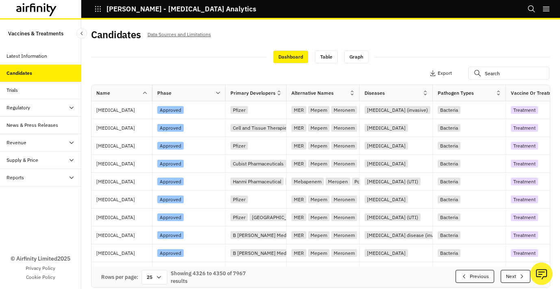
click at [514, 274] on button "Next" at bounding box center [515, 276] width 30 height 13
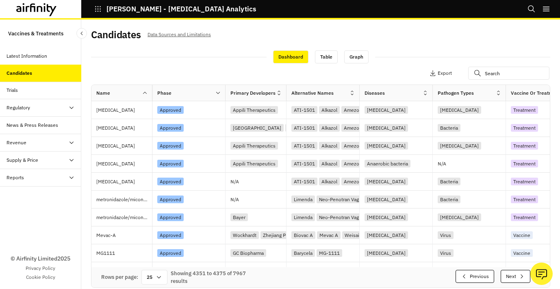
click at [514, 274] on button "Next" at bounding box center [515, 276] width 30 height 13
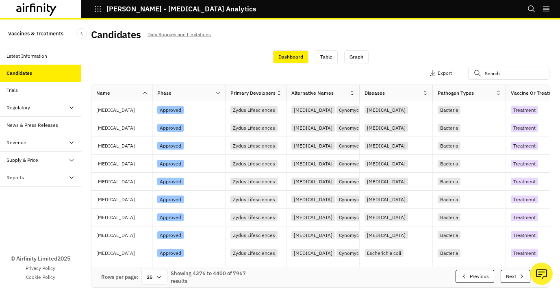
click at [514, 274] on button "Next" at bounding box center [515, 276] width 30 height 13
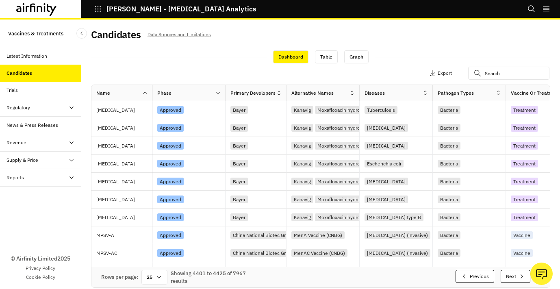
click at [514, 274] on button "Next" at bounding box center [515, 276] width 30 height 13
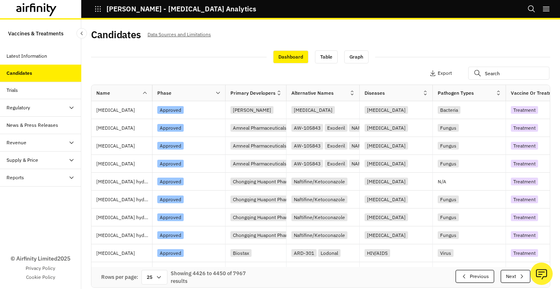
click at [514, 274] on button "Next" at bounding box center [515, 276] width 30 height 13
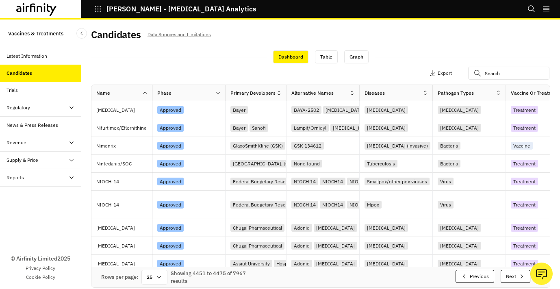
click at [514, 274] on button "Next" at bounding box center [515, 276] width 30 height 13
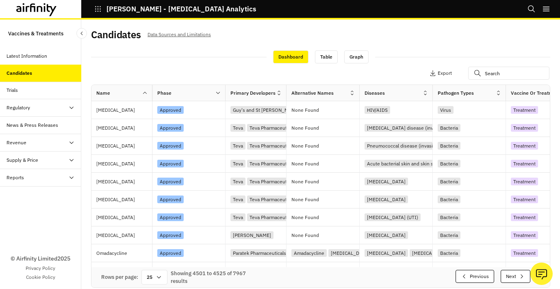
click at [514, 274] on button "Next" at bounding box center [515, 276] width 30 height 13
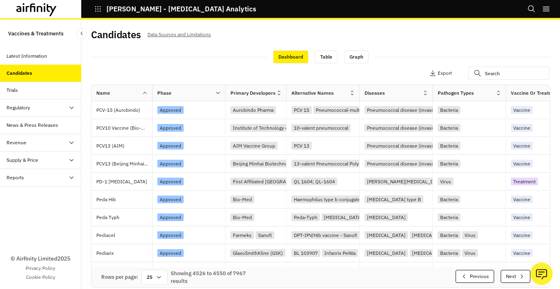
click at [514, 274] on button "Next" at bounding box center [515, 276] width 30 height 13
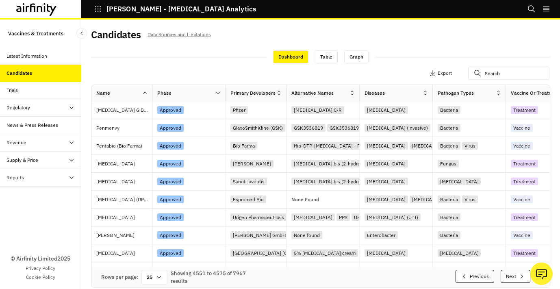
click at [514, 274] on button "Next" at bounding box center [515, 276] width 30 height 13
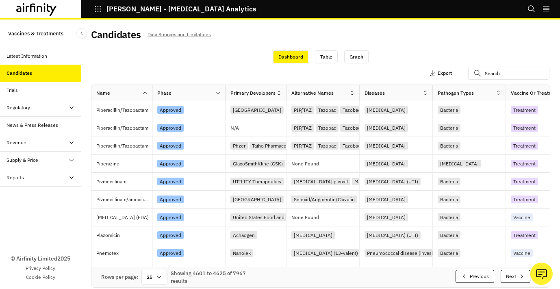
click at [443, 69] on button "Export" at bounding box center [440, 73] width 22 height 13
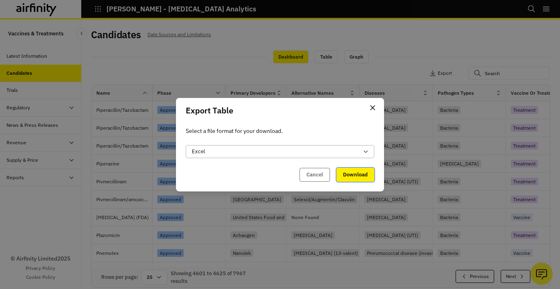
click at [355, 171] on button "Download" at bounding box center [355, 175] width 38 height 14
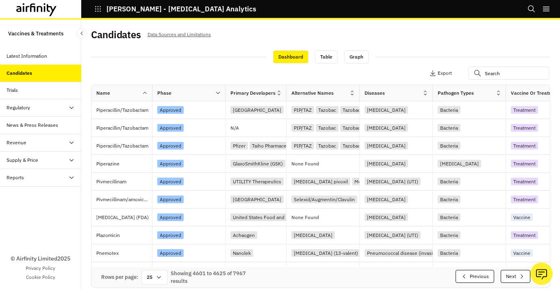
click at [102, 7] on button "IDA - Infectious Disease Analytics" at bounding box center [175, 9] width 162 height 14
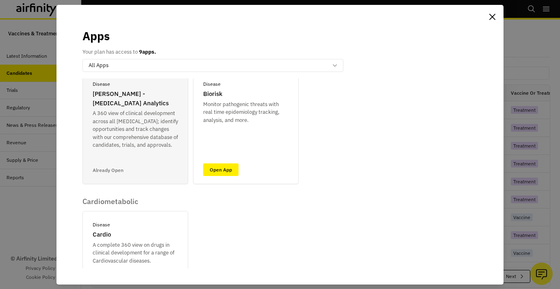
scroll to position [344, 0]
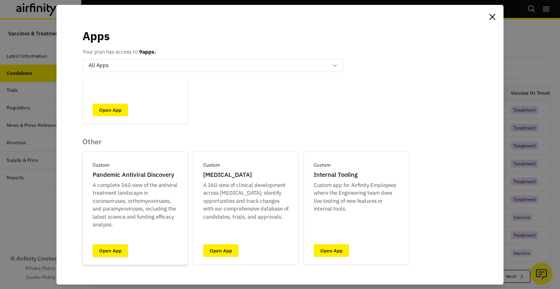
click at [120, 252] on link "Open App" at bounding box center [110, 250] width 35 height 13
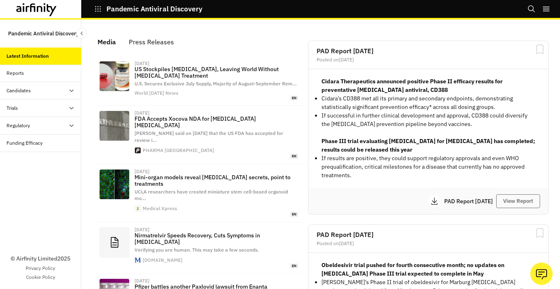
scroll to position [543, 244]
click at [48, 89] on div "Candidates" at bounding box center [43, 90] width 75 height 7
click at [37, 104] on div "Table" at bounding box center [47, 107] width 68 height 7
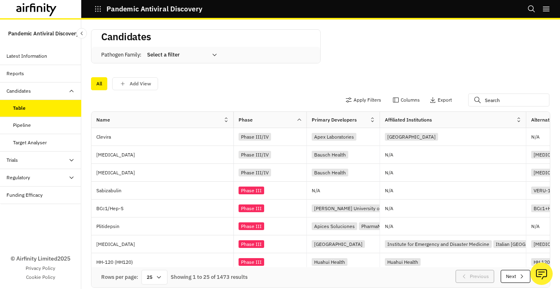
click at [514, 277] on button "Next" at bounding box center [515, 276] width 30 height 13
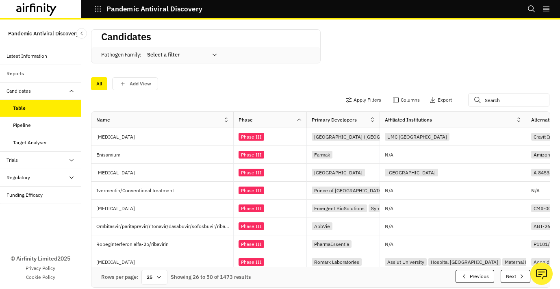
click at [514, 277] on button "Next" at bounding box center [515, 276] width 30 height 13
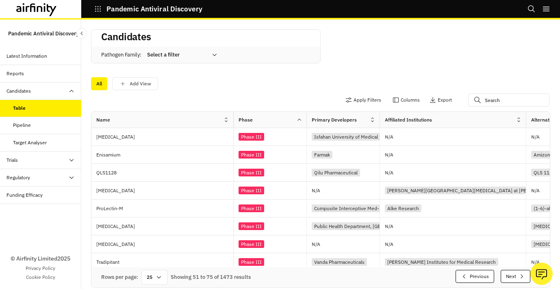
click at [514, 277] on button "Next" at bounding box center [515, 276] width 30 height 13
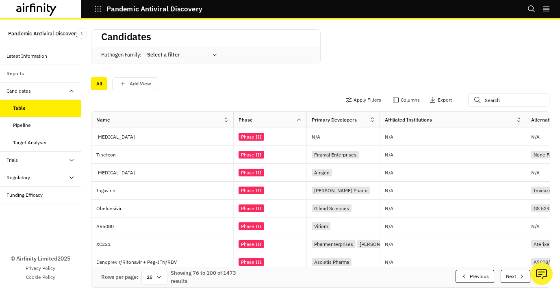
click at [514, 277] on button "Next" at bounding box center [515, 276] width 30 height 13
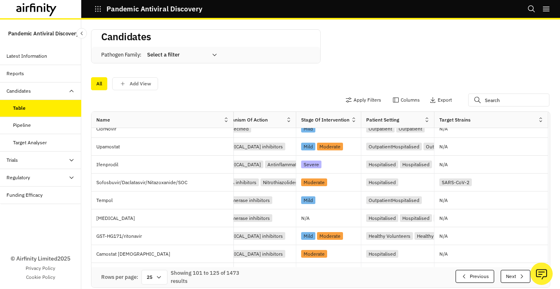
scroll to position [293, 1085]
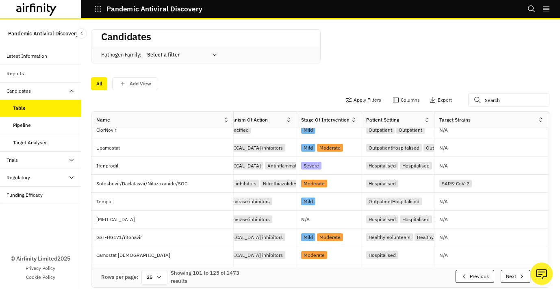
click at [191, 56] on div at bounding box center [177, 55] width 60 height 10
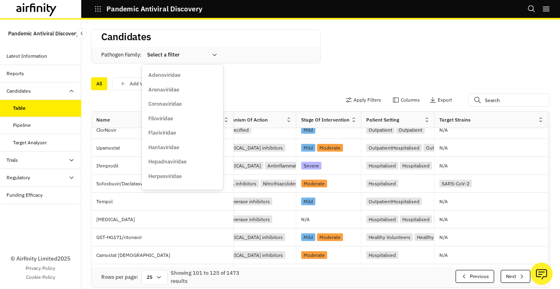
click at [241, 77] on div "All Add View" at bounding box center [320, 83] width 459 height 13
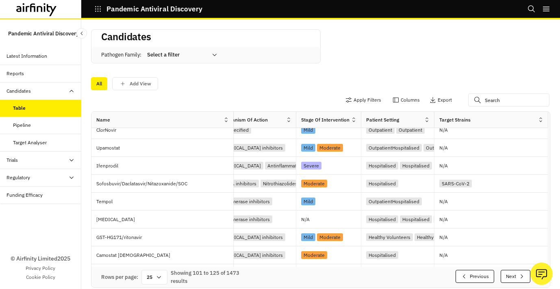
click at [100, 10] on icon "button" at bounding box center [97, 8] width 7 height 7
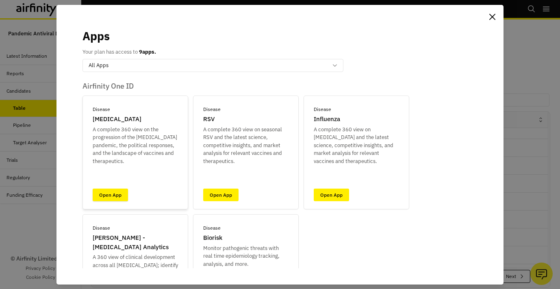
click at [115, 198] on link "Open App" at bounding box center [110, 194] width 35 height 13
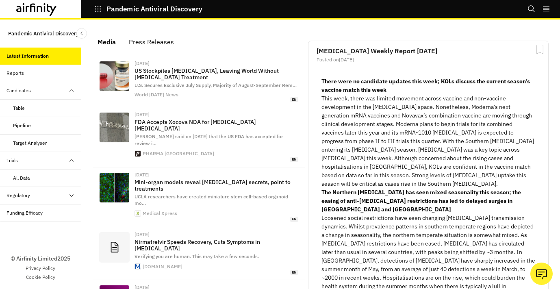
scroll to position [558, 244]
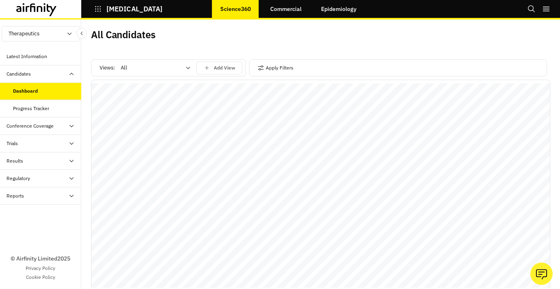
click at [97, 9] on icon "button" at bounding box center [98, 9] width 6 height 6
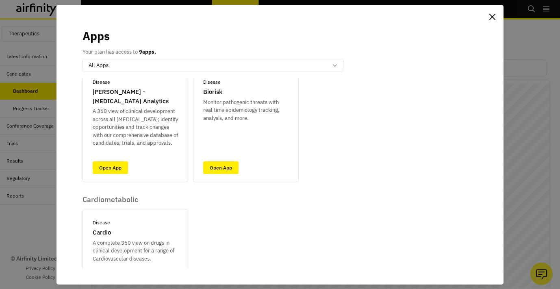
scroll to position [344, 0]
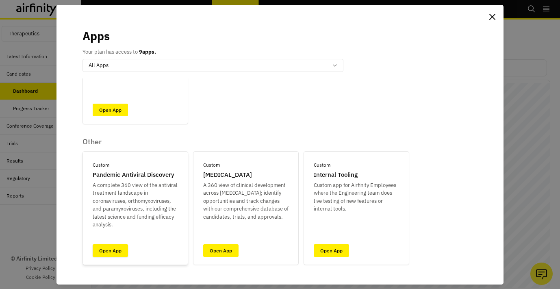
click at [121, 255] on link "Open App" at bounding box center [110, 250] width 35 height 13
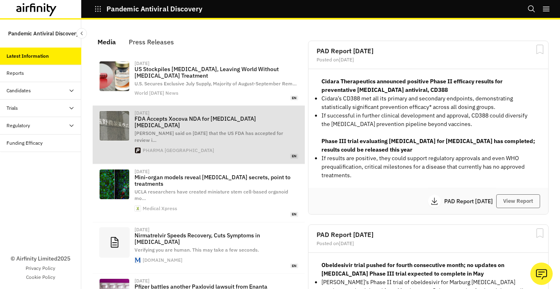
scroll to position [543, 244]
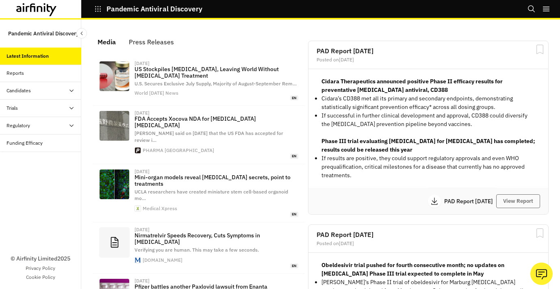
click at [45, 83] on div "Candidates" at bounding box center [40, 90] width 81 height 17
click at [41, 100] on div "Table" at bounding box center [40, 108] width 81 height 17
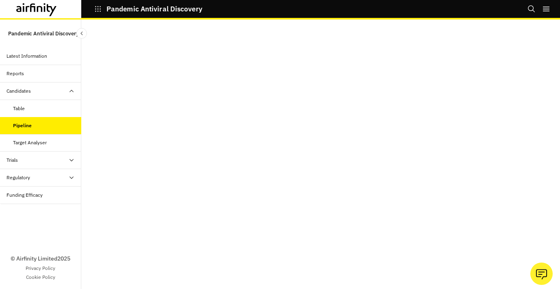
click at [42, 145] on div "Target Analyser" at bounding box center [30, 142] width 34 height 7
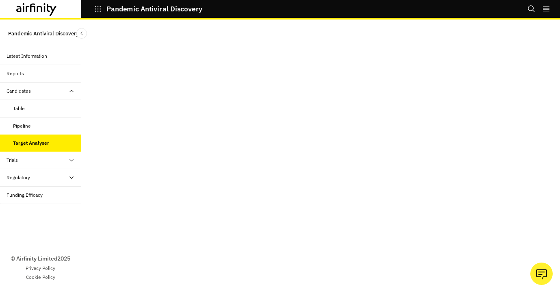
click at [50, 103] on div "Table" at bounding box center [40, 108] width 81 height 17
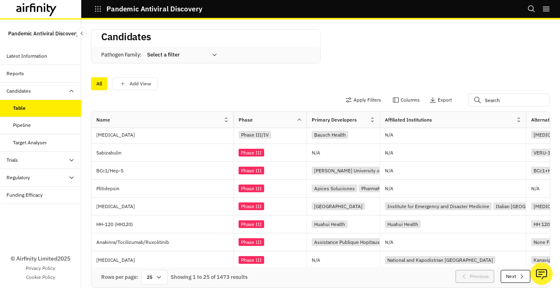
scroll to position [41, 0]
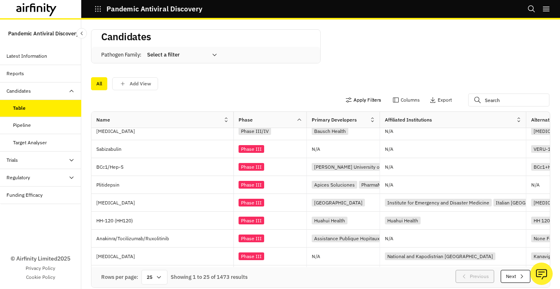
click at [359, 98] on button "Apply Filters" at bounding box center [363, 99] width 36 height 13
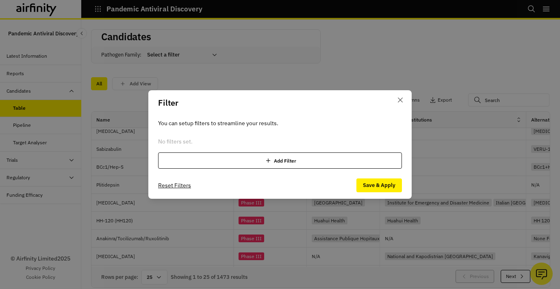
click at [203, 157] on div "Add Filter" at bounding box center [280, 160] width 244 height 16
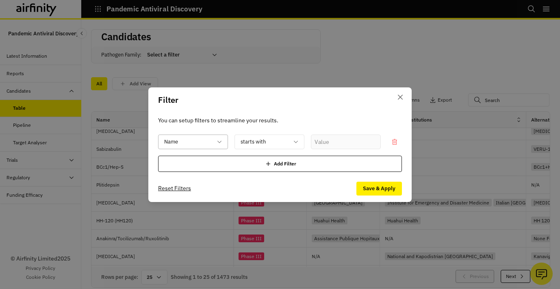
click at [190, 138] on div at bounding box center [188, 141] width 48 height 10
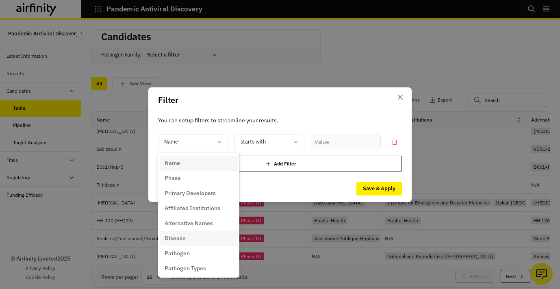
click at [191, 238] on div "Disease" at bounding box center [198, 238] width 68 height 9
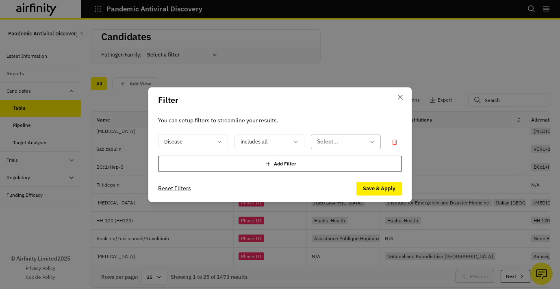
click at [325, 141] on div at bounding box center [341, 141] width 48 height 10
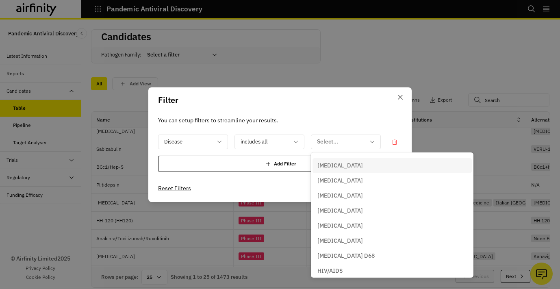
scroll to position [0, 0]
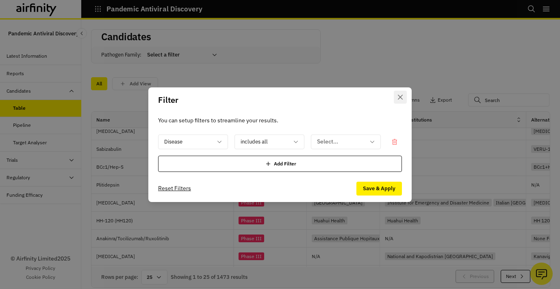
click at [401, 95] on icon "Close" at bounding box center [400, 96] width 5 height 5
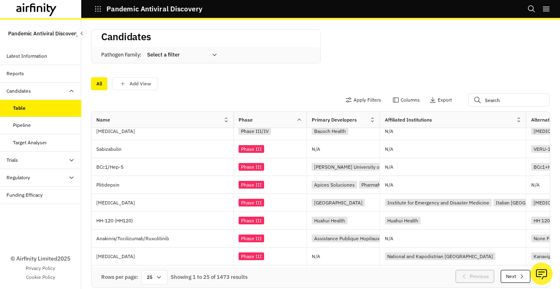
click at [169, 60] on div "Select a filter" at bounding box center [176, 54] width 70 height 13
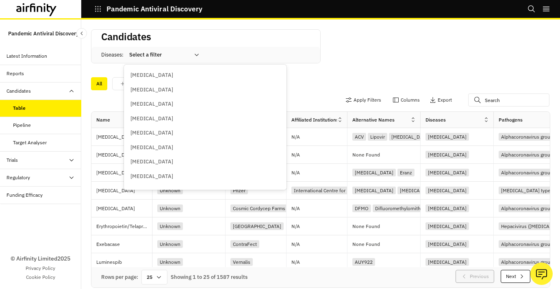
click at [173, 58] on div at bounding box center [159, 55] width 60 height 10
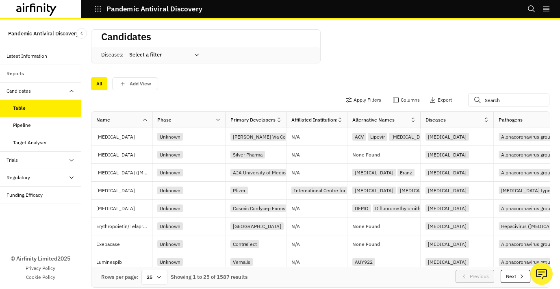
click at [178, 53] on div at bounding box center [159, 55] width 60 height 10
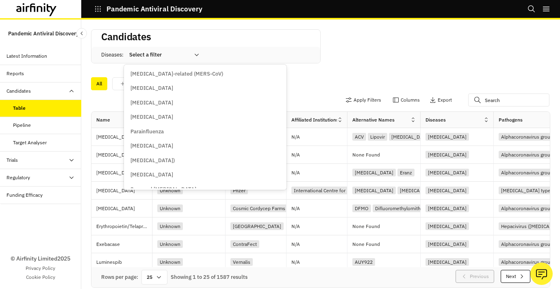
scroll to position [559, 0]
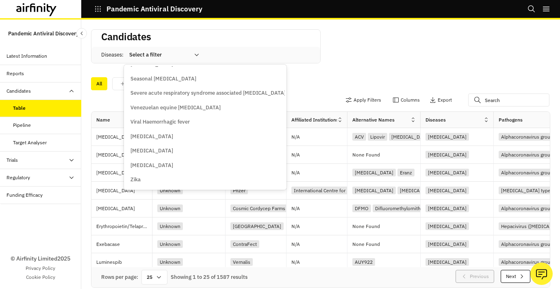
click at [300, 86] on div "All Add View" at bounding box center [320, 83] width 459 height 13
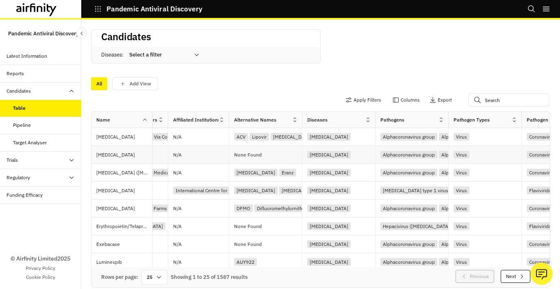
scroll to position [0, 201]
